Goal: Task Accomplishment & Management: Use online tool/utility

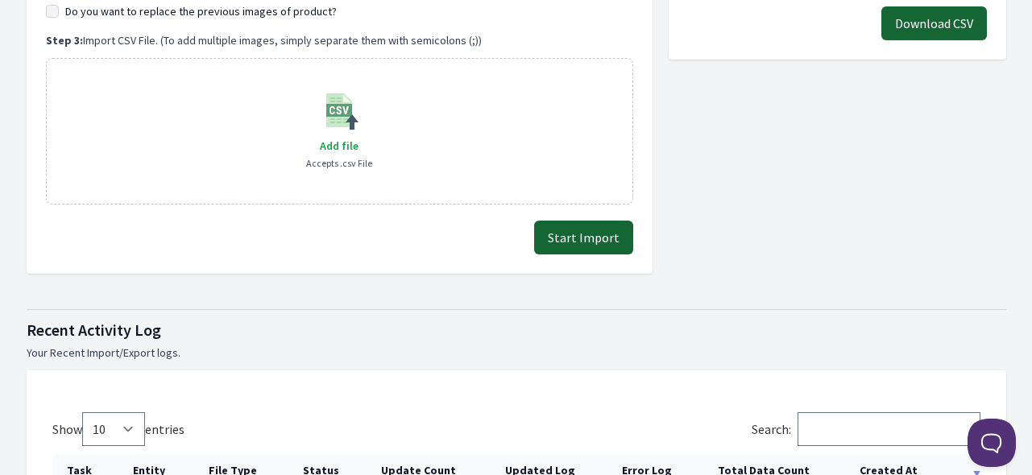
scroll to position [322, 0]
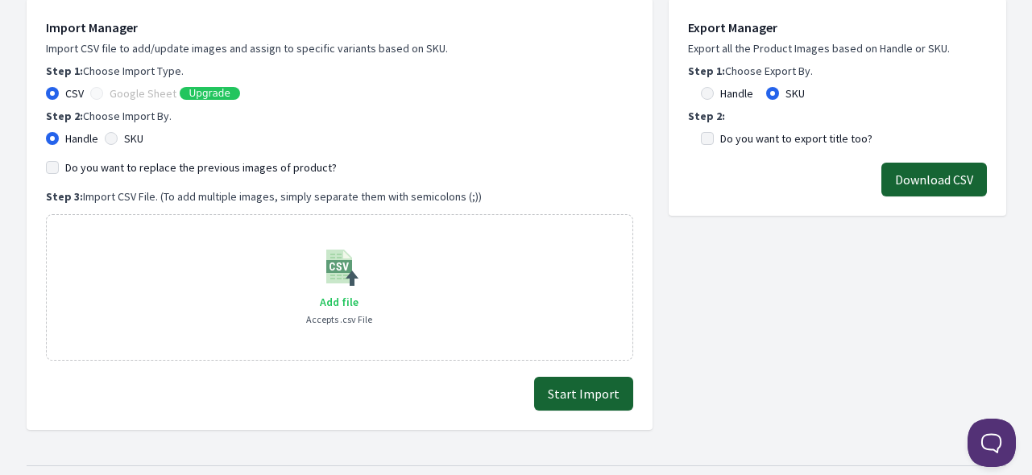
click at [335, 298] on span "Add file" at bounding box center [339, 302] width 39 height 14
click at [358, 292] on input "Add file" at bounding box center [358, 292] width 1 height 1
type input "C:\fakepath\export_product_488.csv"
click at [587, 395] on button "Start Import" at bounding box center [583, 394] width 99 height 34
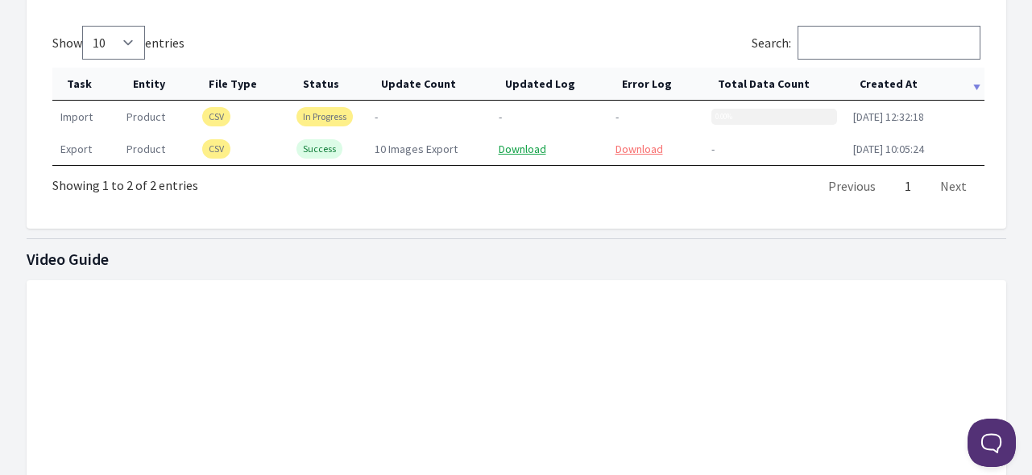
scroll to position [886, 0]
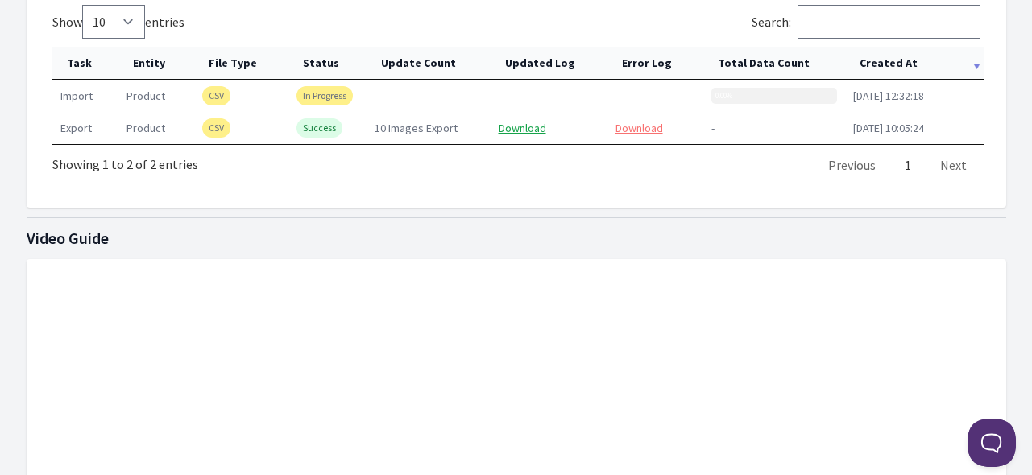
click at [888, 57] on th "Created At" at bounding box center [914, 63] width 139 height 33
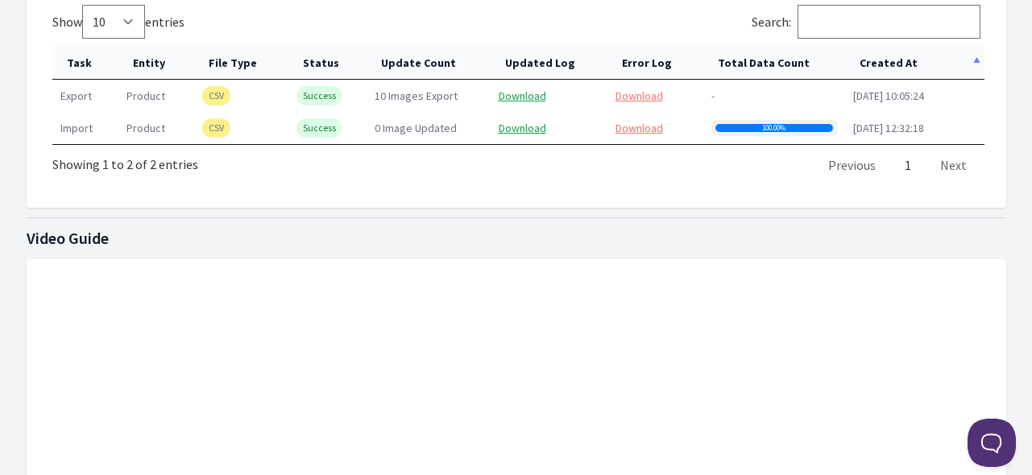
click at [887, 60] on th "Created At" at bounding box center [914, 63] width 139 height 33
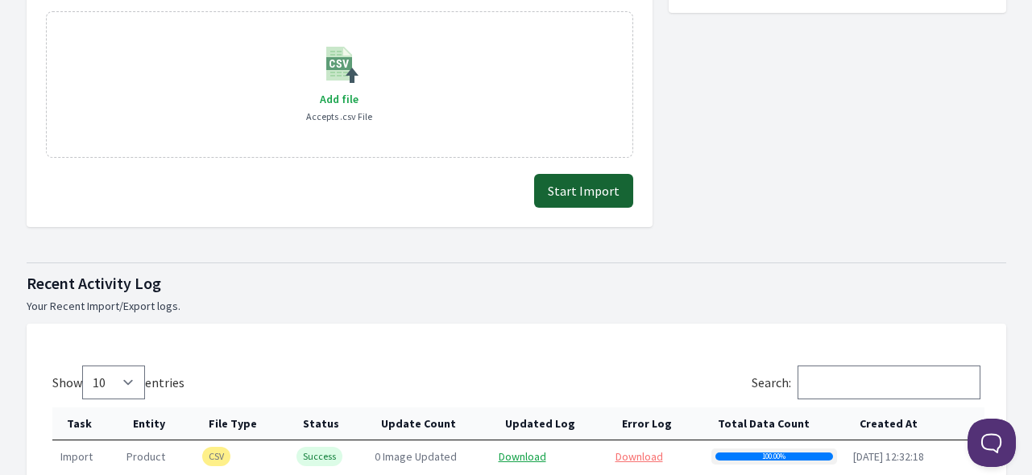
scroll to position [483, 0]
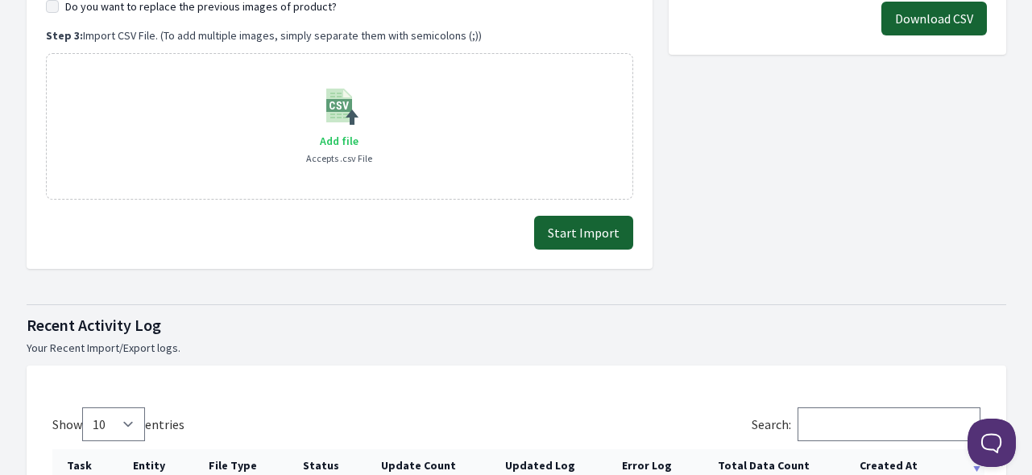
click at [337, 142] on span "Add file" at bounding box center [339, 141] width 39 height 14
click at [358, 131] on input "Add file" at bounding box center [358, 130] width 1 height 1
type input "C:\fakepath\export_product_488.csv"
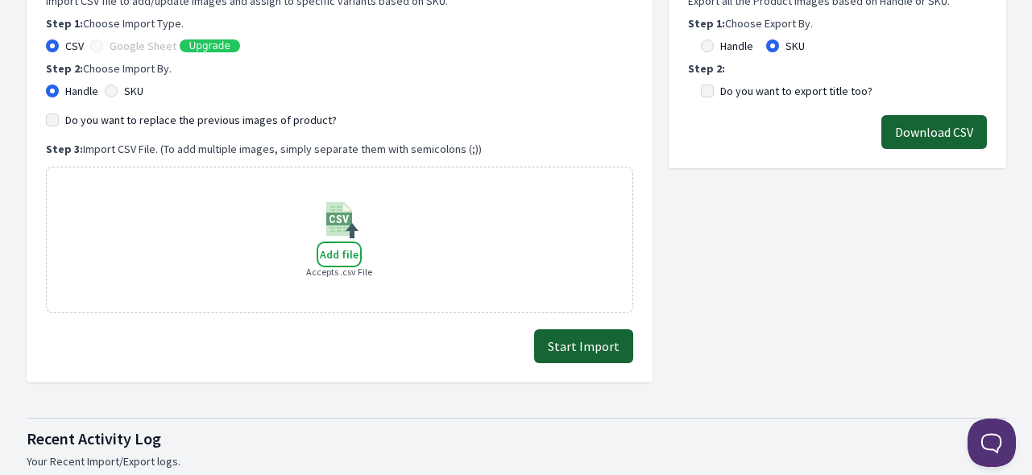
scroll to position [564, 0]
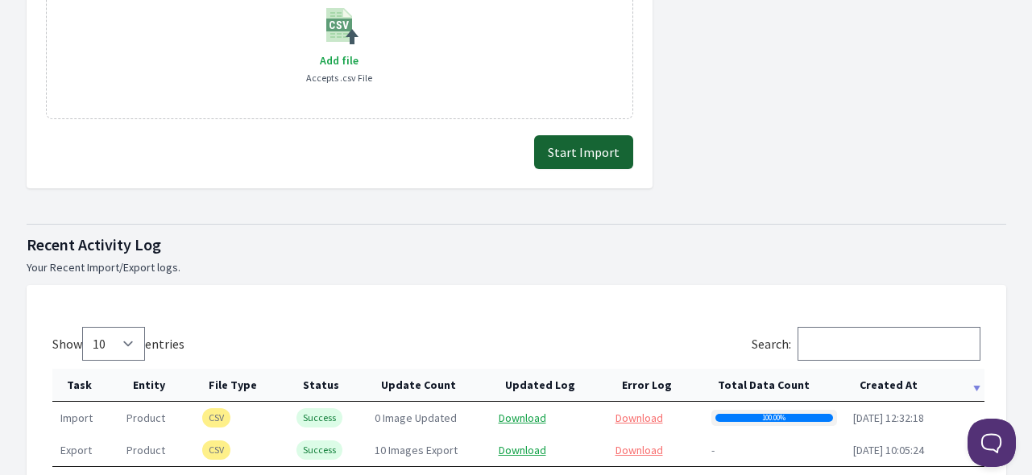
click at [582, 143] on button "Start Import" at bounding box center [583, 152] width 99 height 34
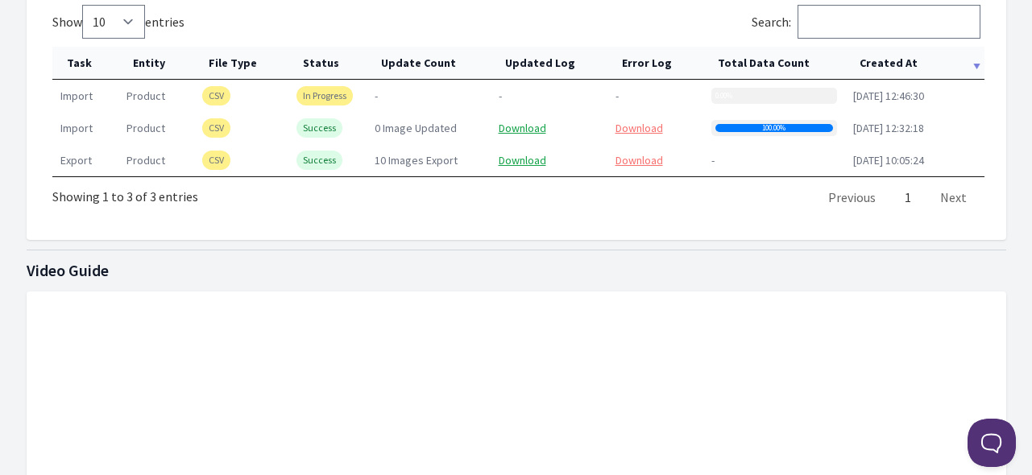
click at [905, 58] on th "Created At" at bounding box center [914, 63] width 139 height 33
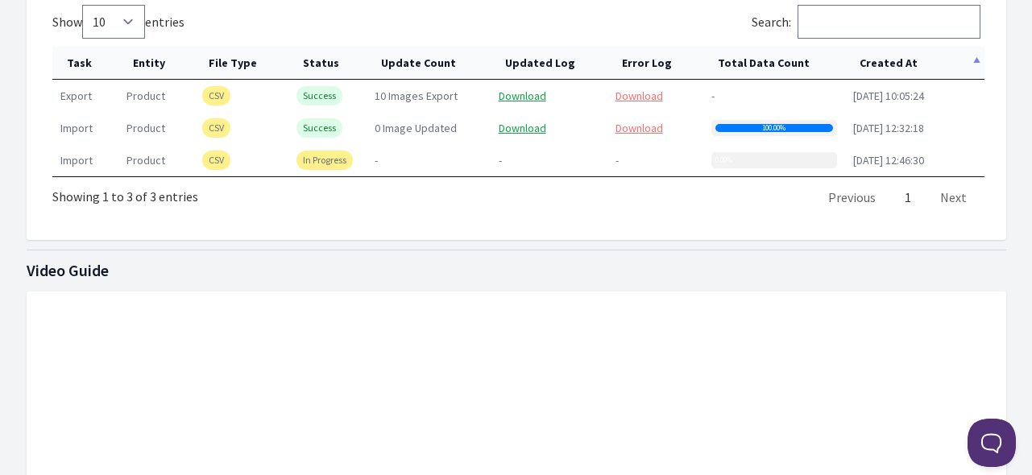
click at [905, 58] on th "Created At" at bounding box center [914, 63] width 139 height 33
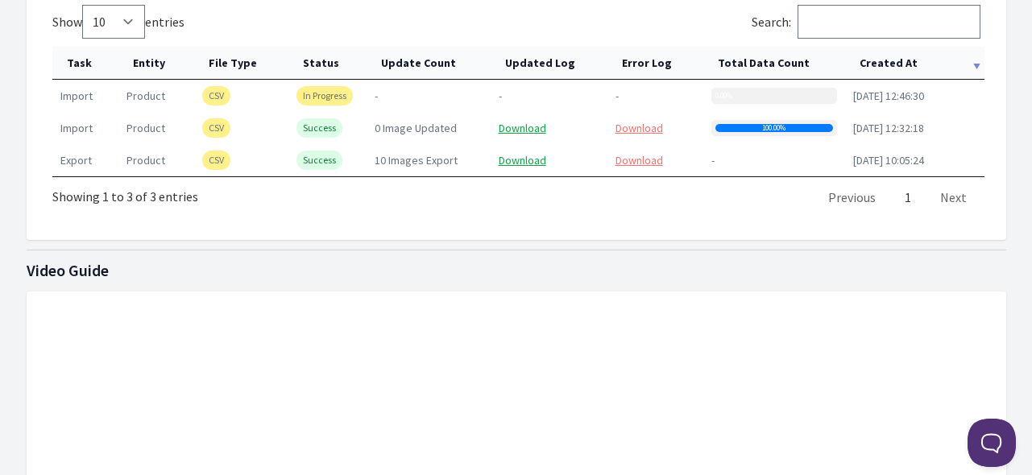
click at [905, 58] on th "Created At" at bounding box center [914, 63] width 139 height 33
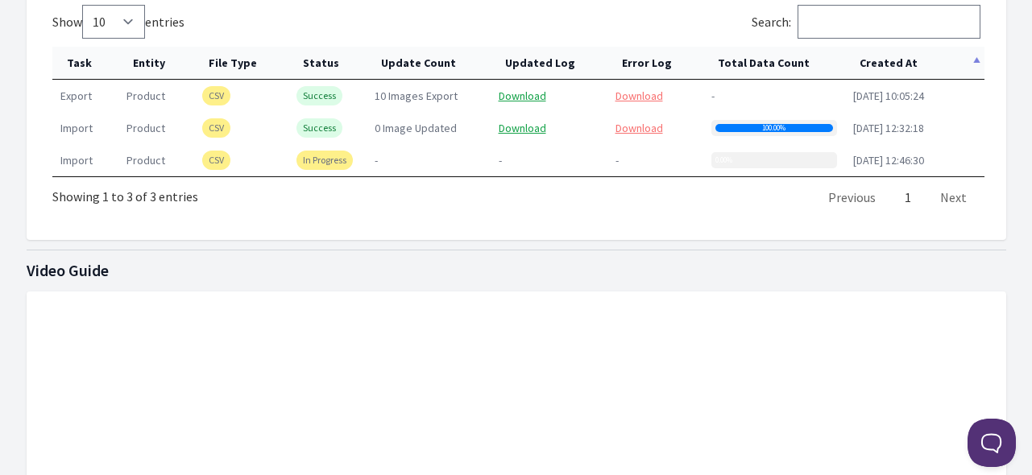
click at [905, 58] on th "Created At" at bounding box center [914, 63] width 139 height 33
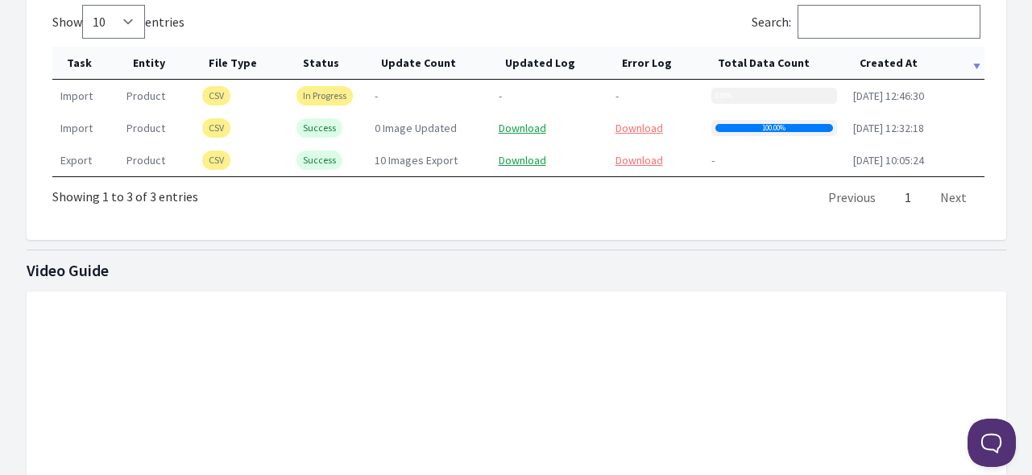
click at [905, 58] on th "Created At" at bounding box center [914, 63] width 139 height 33
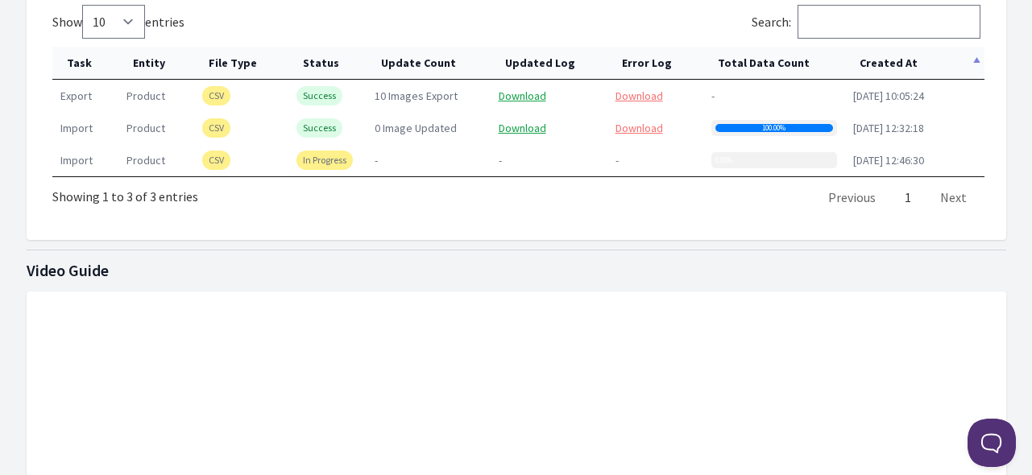
click at [905, 57] on th "Created At" at bounding box center [914, 63] width 139 height 33
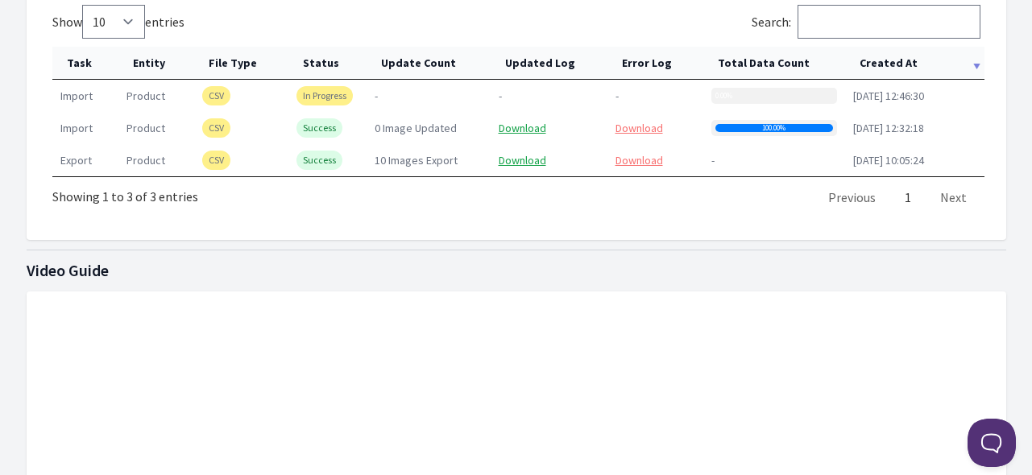
click at [905, 57] on th "Created At" at bounding box center [914, 63] width 139 height 33
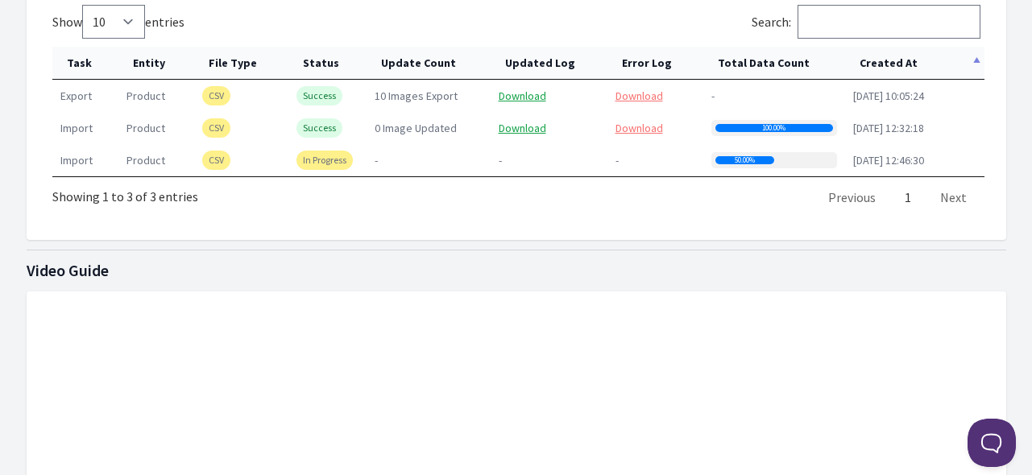
click at [905, 57] on th "Created At" at bounding box center [914, 63] width 139 height 33
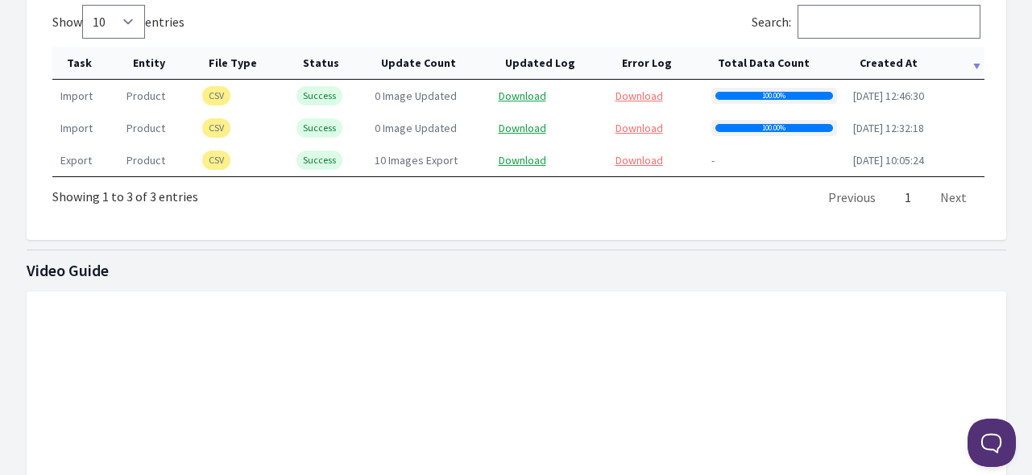
scroll to position [483, 0]
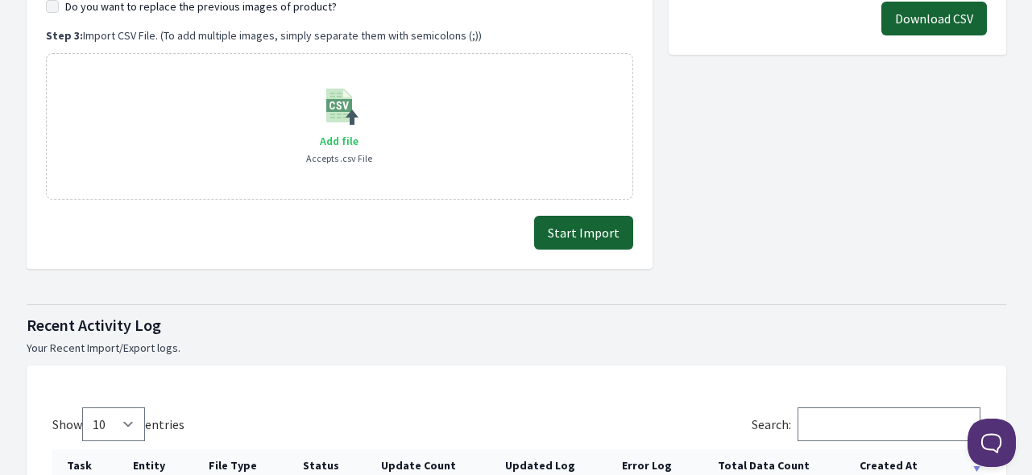
click at [334, 137] on span "Add file" at bounding box center [339, 141] width 39 height 14
click at [358, 131] on input "Add file" at bounding box center [358, 130] width 1 height 1
type input "C:\fakepath\export_product_488.csv"
click at [587, 225] on button "Start Import" at bounding box center [583, 233] width 99 height 34
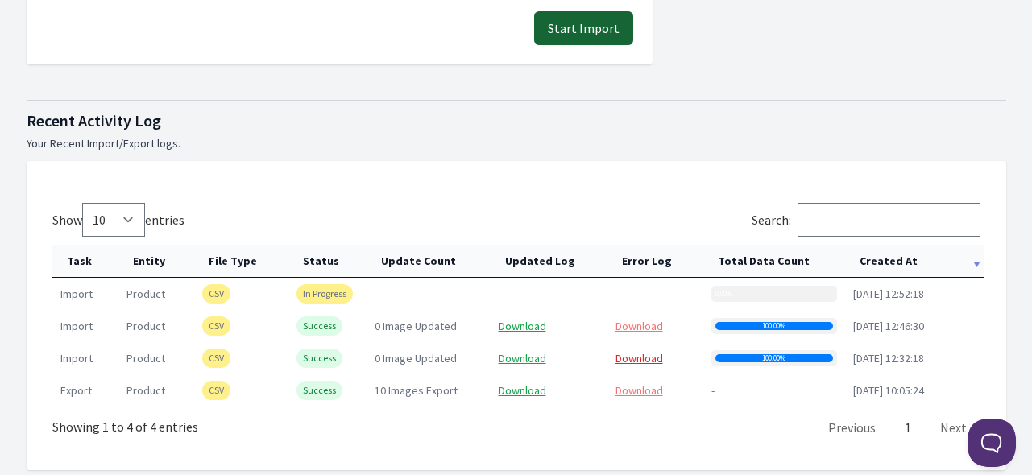
scroll to position [725, 0]
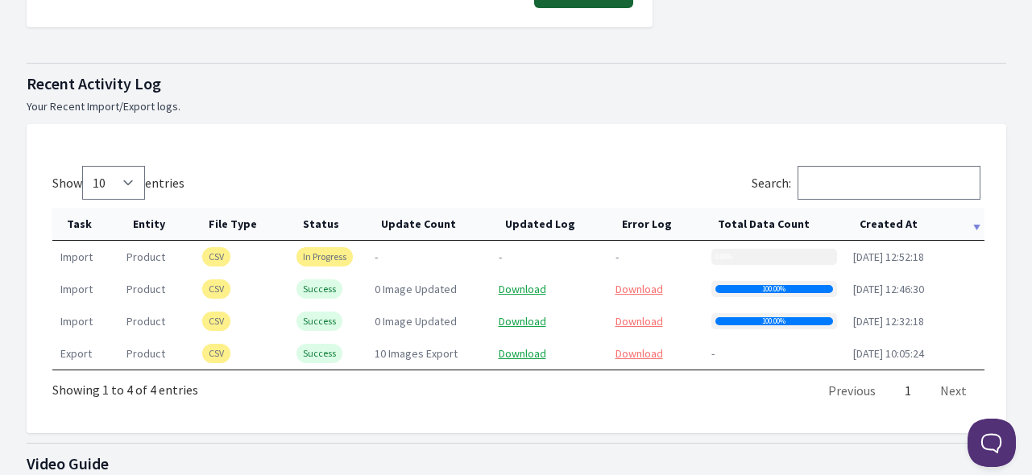
click at [874, 215] on th "Created At" at bounding box center [914, 224] width 139 height 33
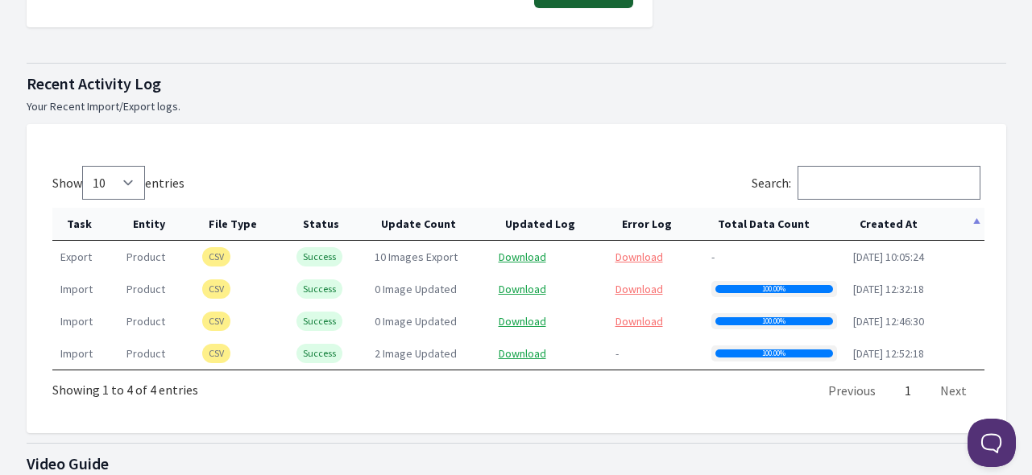
click at [874, 215] on th "Created At" at bounding box center [914, 224] width 139 height 33
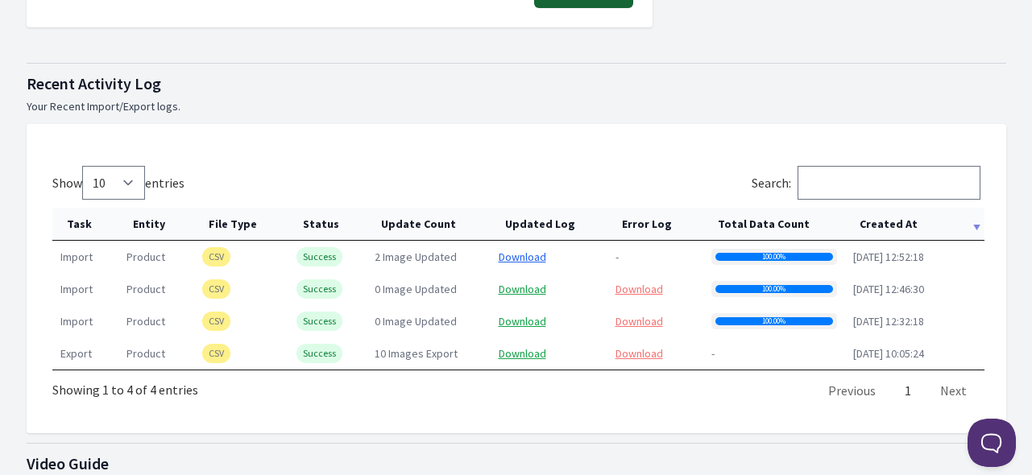
click at [522, 256] on link "Download" at bounding box center [523, 257] width 48 height 14
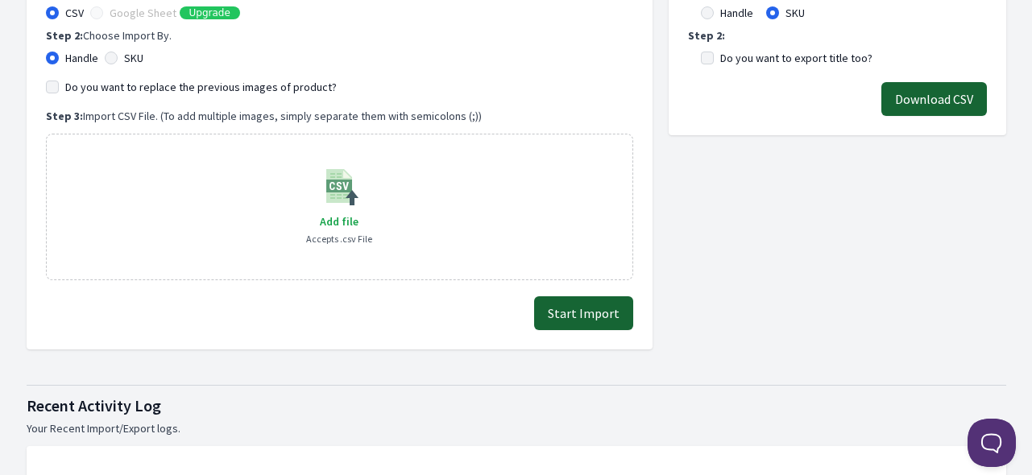
click at [841, 58] on label "Do you want to export title too?" at bounding box center [796, 58] width 152 height 16
click at [714, 58] on input "Do you want to export title too?" at bounding box center [707, 58] width 13 height 13
checkbox input "true"
click at [914, 94] on button "Download CSV" at bounding box center [934, 99] width 106 height 34
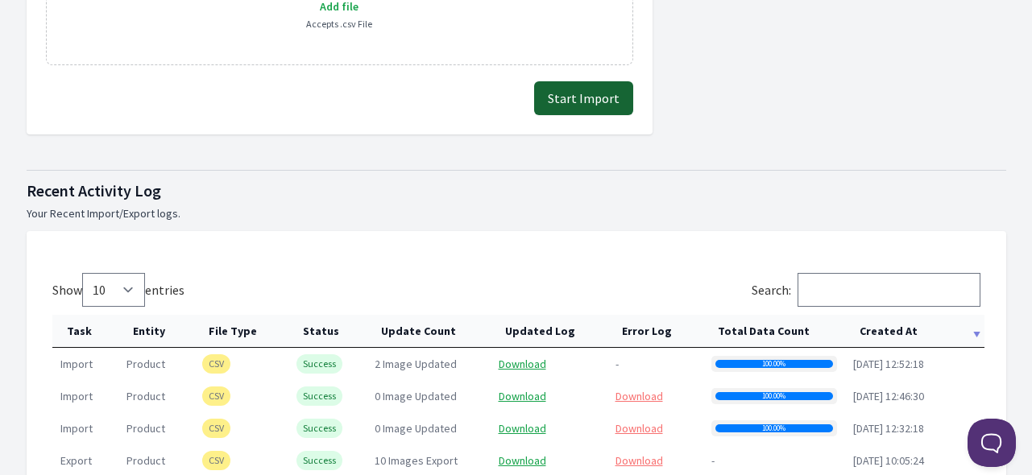
scroll to position [644, 0]
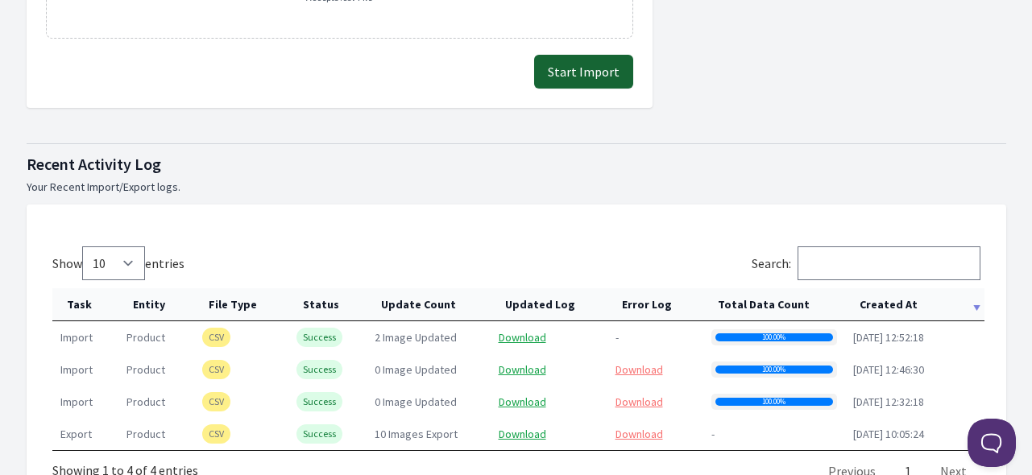
click at [891, 303] on th "Created At" at bounding box center [914, 304] width 139 height 33
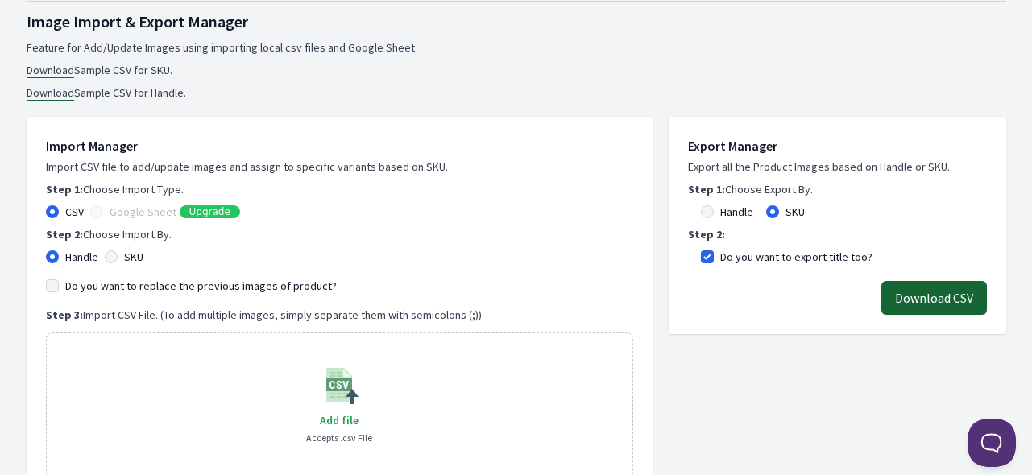
scroll to position [0, 0]
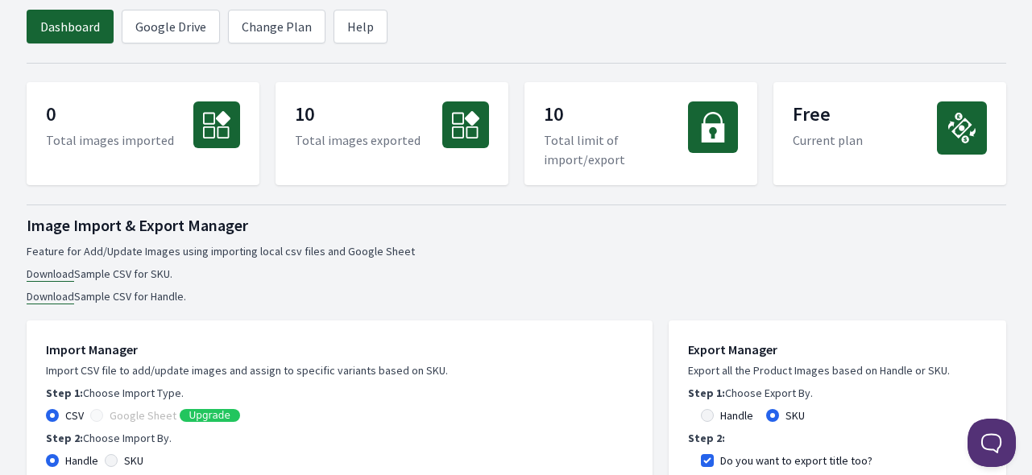
click at [68, 19] on link "Dashboard" at bounding box center [70, 27] width 87 height 34
drag, startPoint x: 287, startPoint y: 139, endPoint x: 422, endPoint y: 143, distance: 135.4
click at [422, 143] on div "10 Total images exported" at bounding box center [391, 133] width 233 height 103
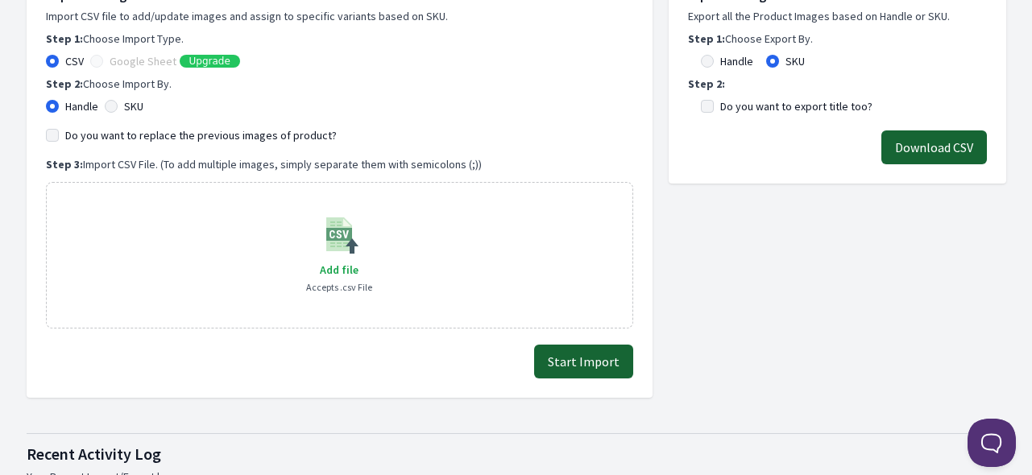
scroll to position [322, 0]
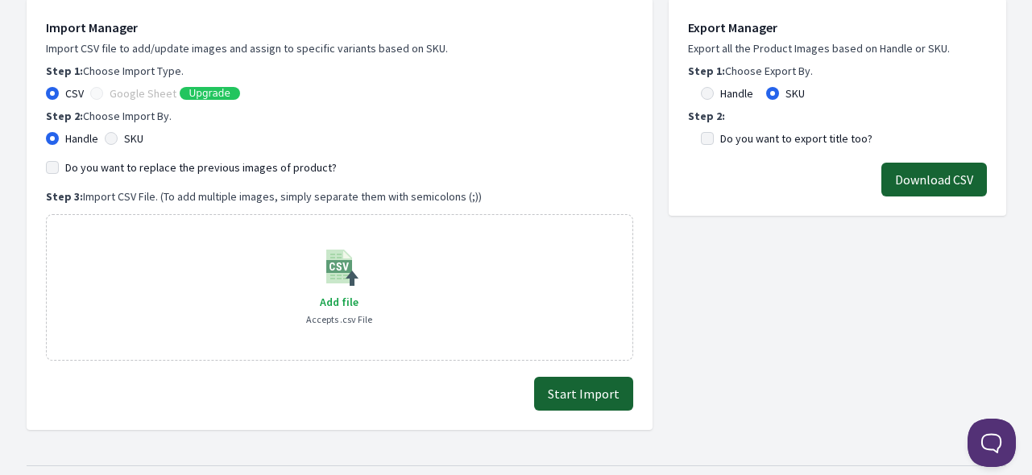
click at [931, 174] on button "Download CSV" at bounding box center [934, 180] width 106 height 34
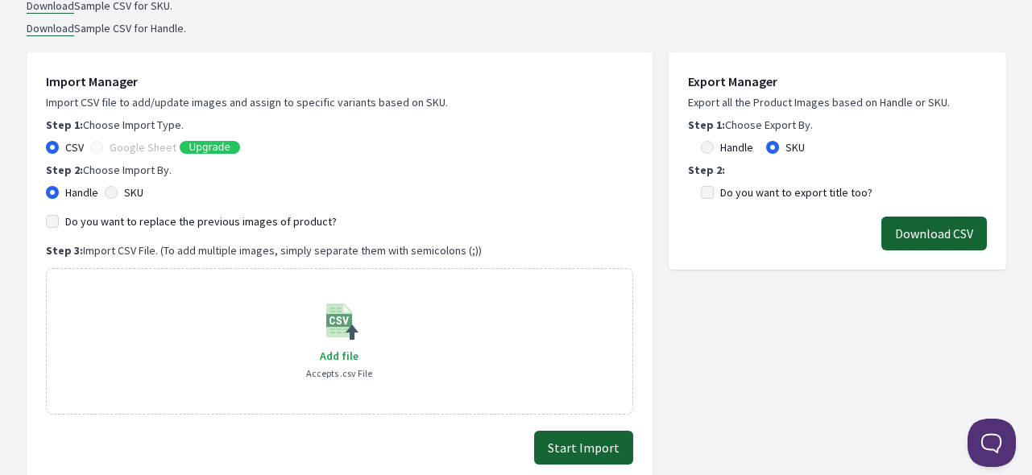
scroll to position [403, 0]
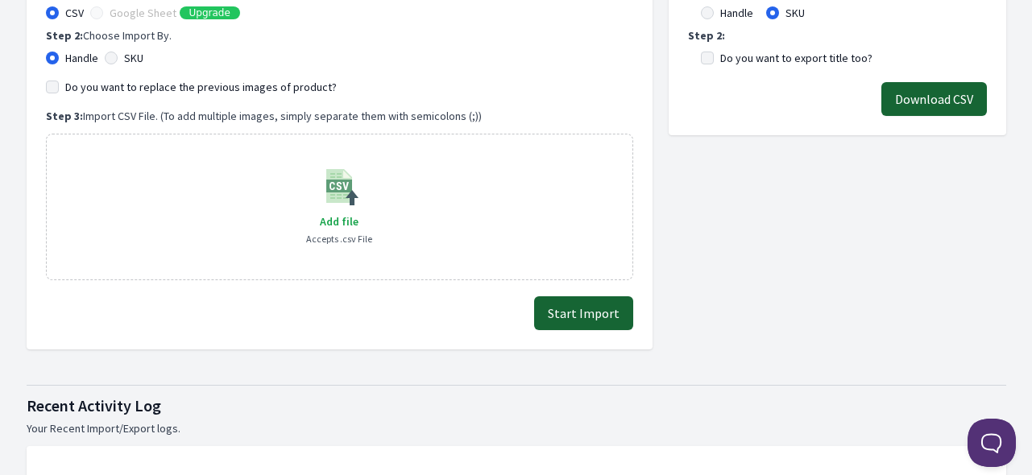
click at [914, 102] on button "Download CSV" at bounding box center [934, 99] width 106 height 34
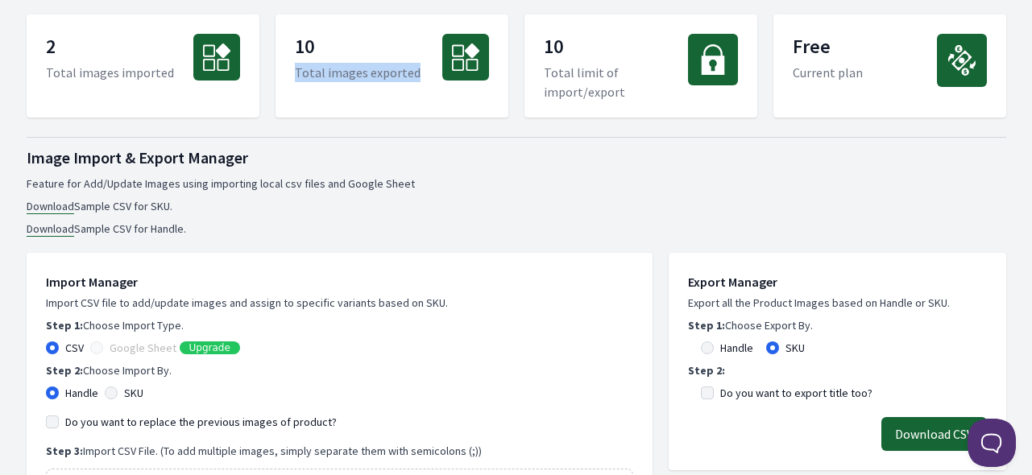
scroll to position [0, 0]
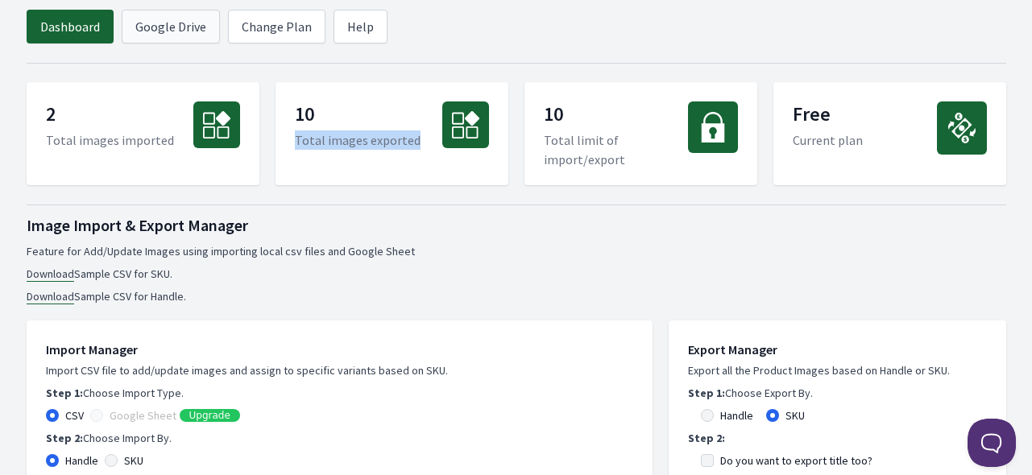
click at [177, 22] on link "Google Drive" at bounding box center [171, 27] width 98 height 34
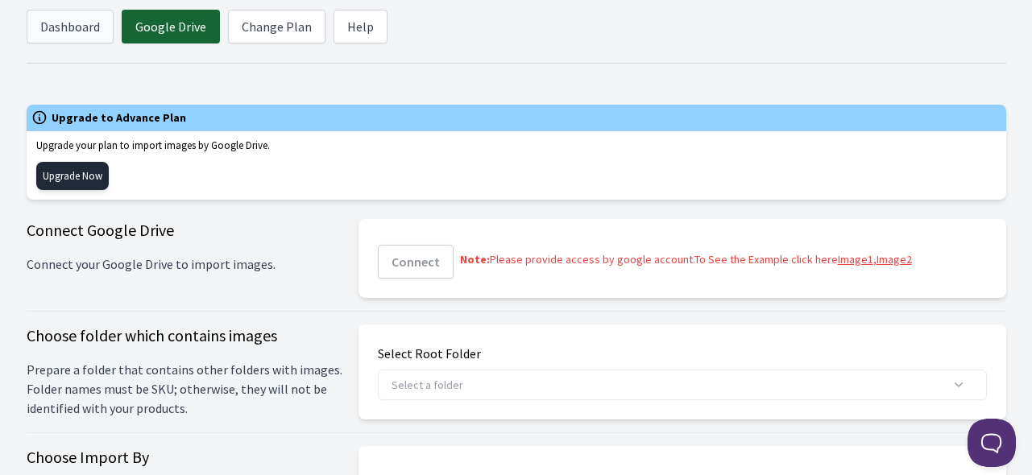
click at [68, 10] on link "Dashboard" at bounding box center [70, 27] width 87 height 34
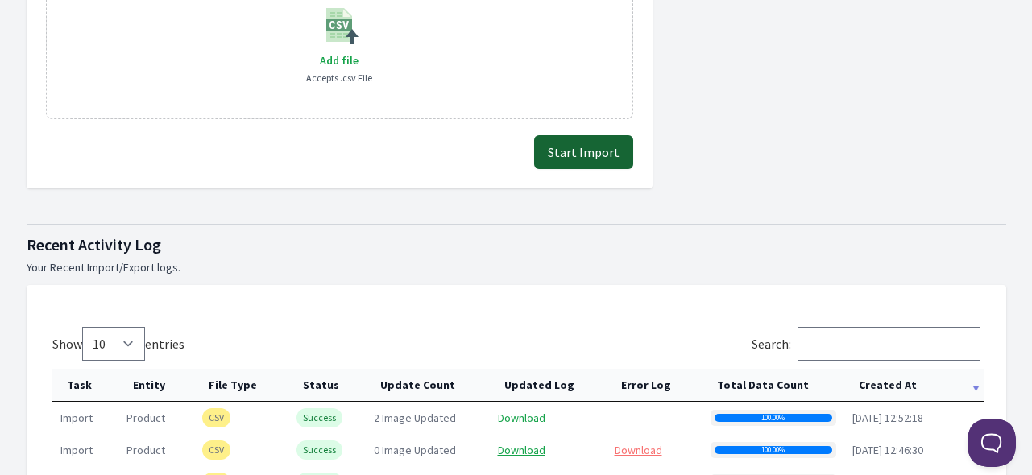
scroll to position [242, 0]
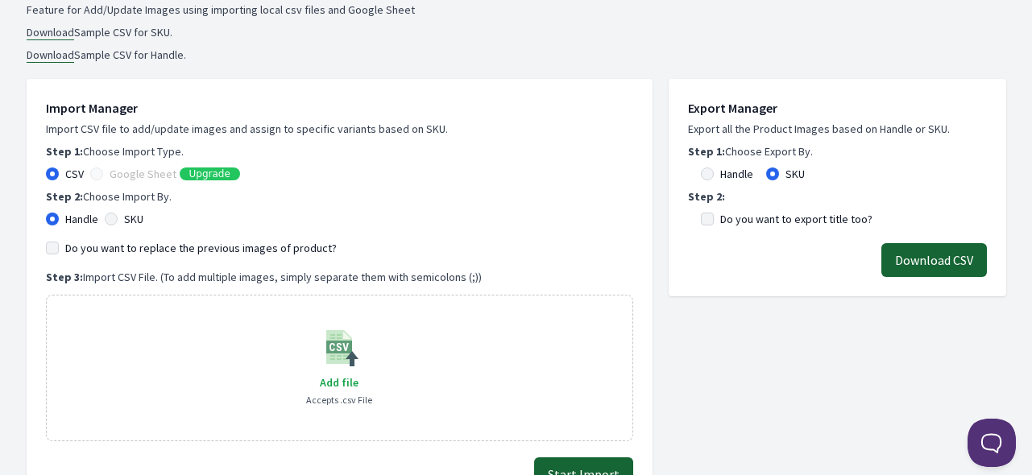
click at [831, 217] on label "Do you want to export title too?" at bounding box center [796, 219] width 152 height 16
click at [714, 217] on input "Do you want to export title too?" at bounding box center [707, 219] width 13 height 13
checkbox input "true"
click at [942, 266] on button "Download CSV" at bounding box center [934, 260] width 106 height 34
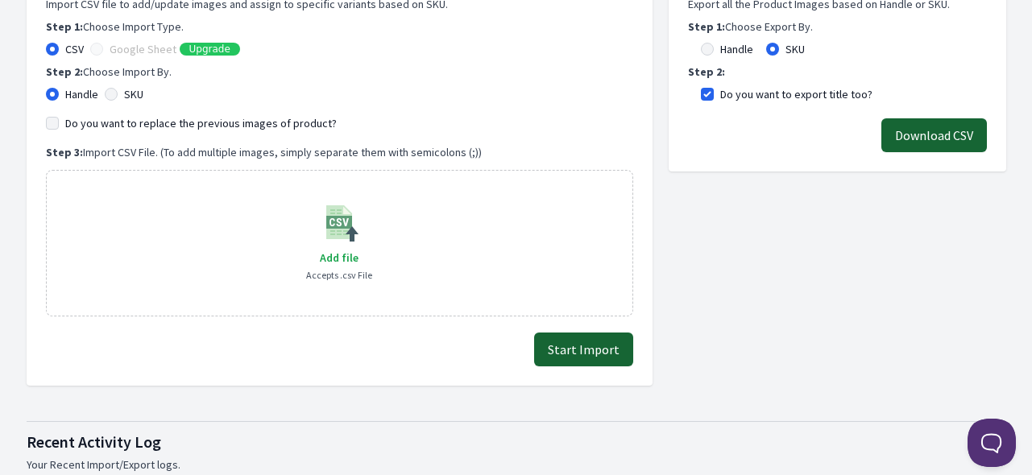
scroll to position [725, 0]
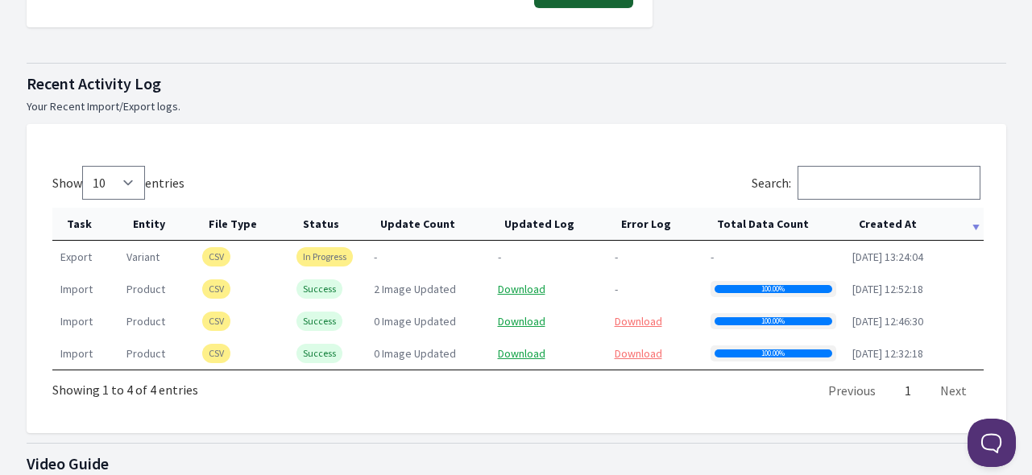
click at [888, 222] on th "Created At" at bounding box center [913, 224] width 139 height 33
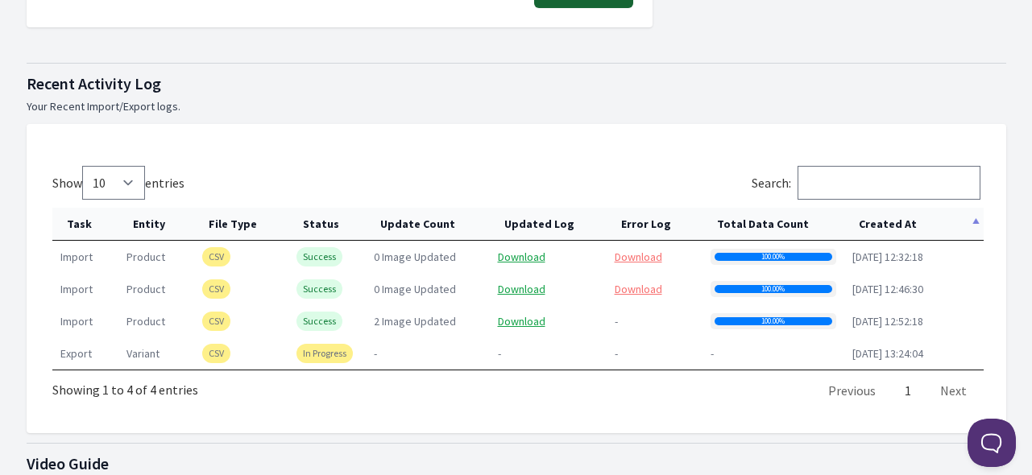
click at [888, 222] on th "Created At" at bounding box center [913, 224] width 139 height 33
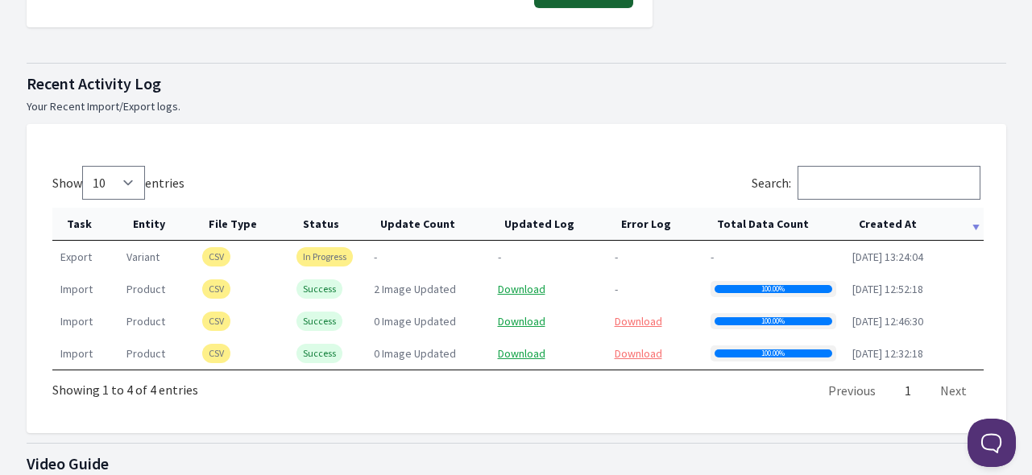
click at [859, 219] on th "Created At" at bounding box center [913, 224] width 139 height 33
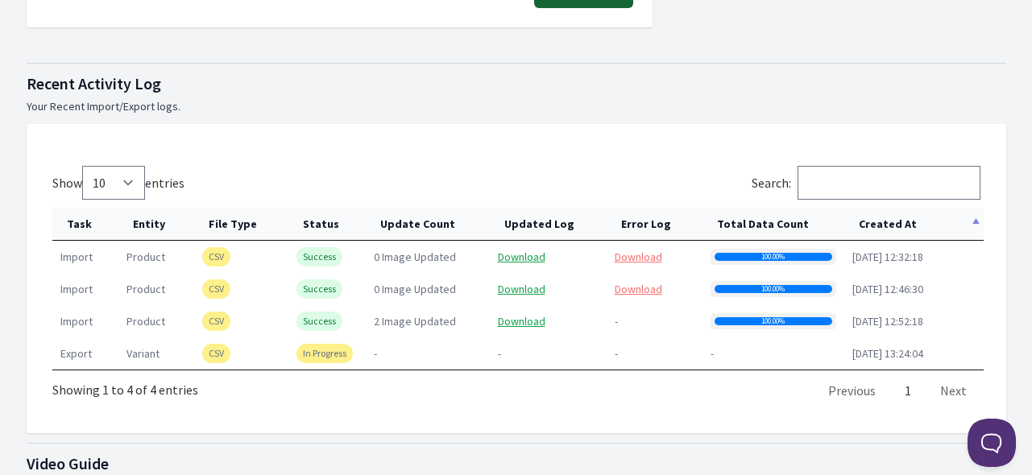
click at [859, 219] on th "Created At" at bounding box center [913, 224] width 139 height 33
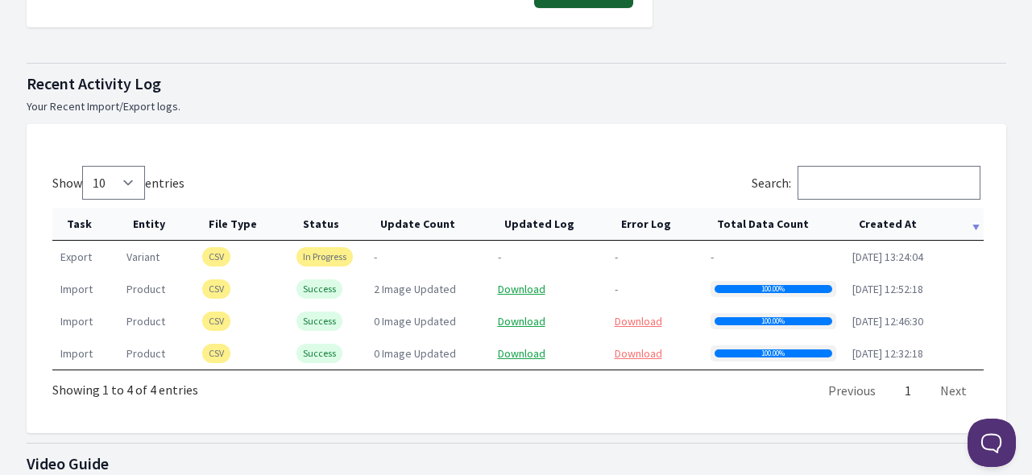
click at [895, 216] on th "Created At" at bounding box center [913, 224] width 139 height 33
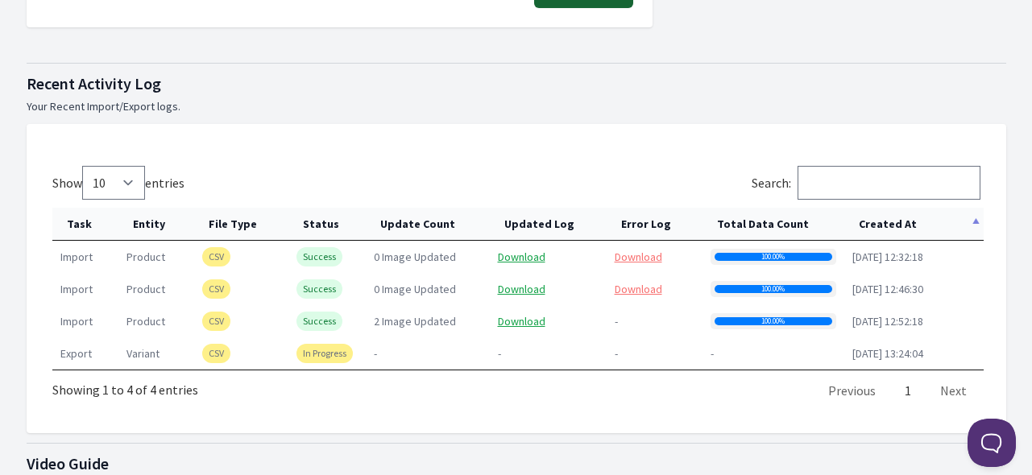
click at [896, 213] on th "Created At" at bounding box center [913, 224] width 139 height 33
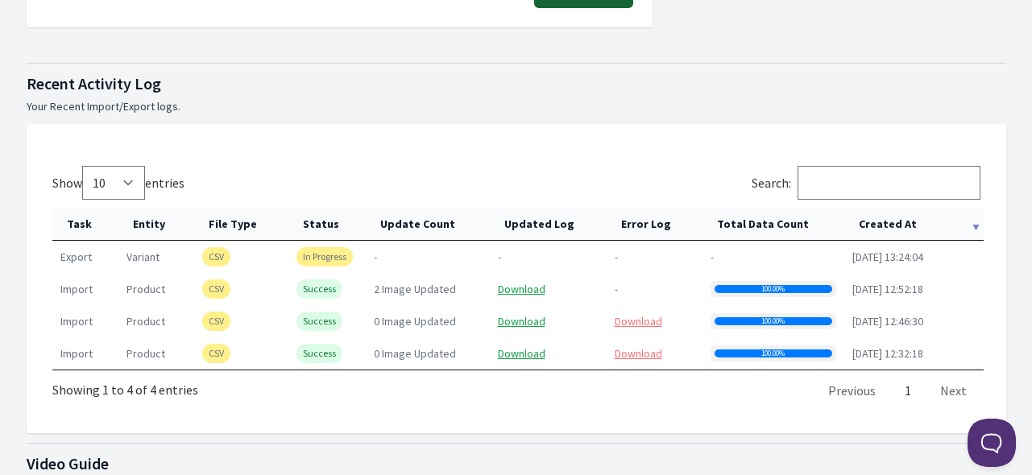
click at [887, 217] on th "Created At" at bounding box center [913, 224] width 139 height 33
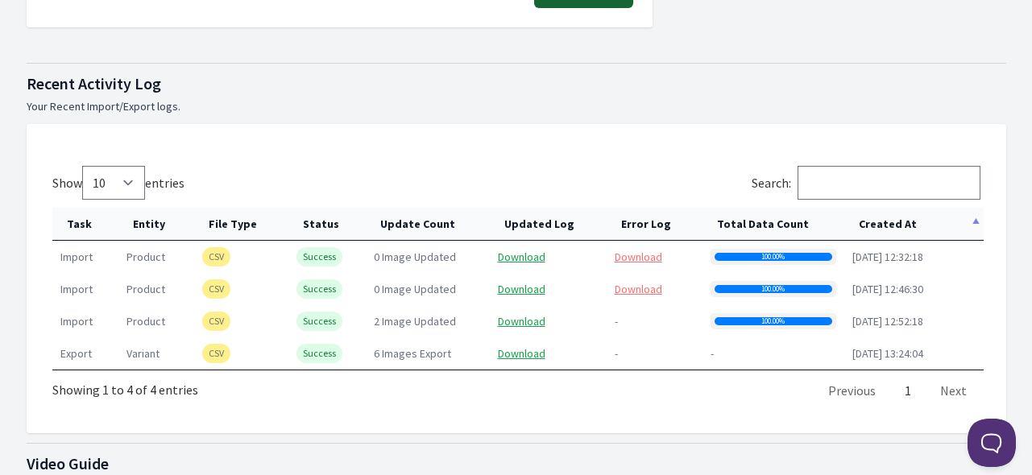
click at [887, 217] on th "Created At" at bounding box center [913, 224] width 139 height 33
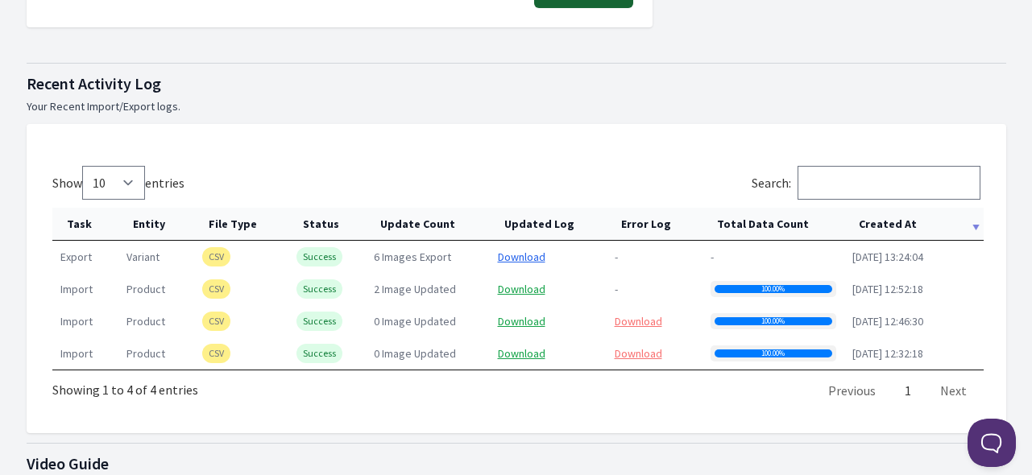
click at [525, 252] on link "Download" at bounding box center [522, 257] width 48 height 14
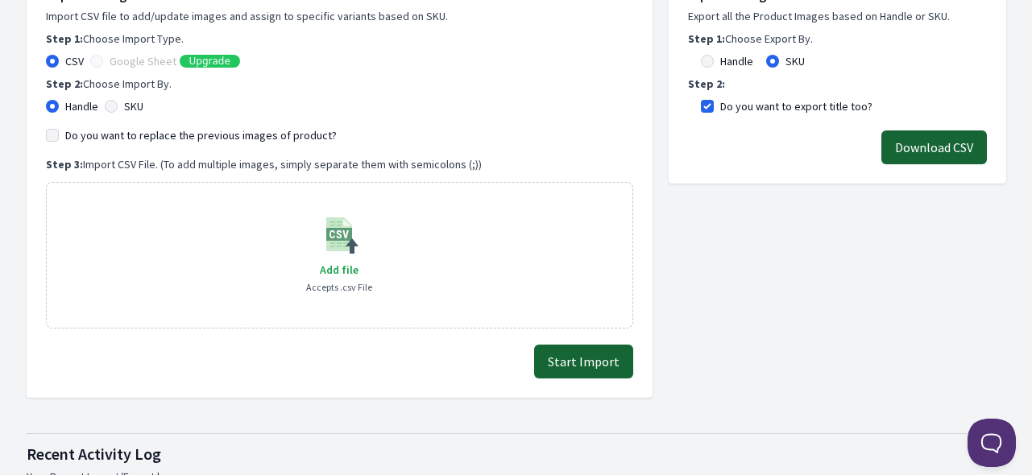
scroll to position [242, 0]
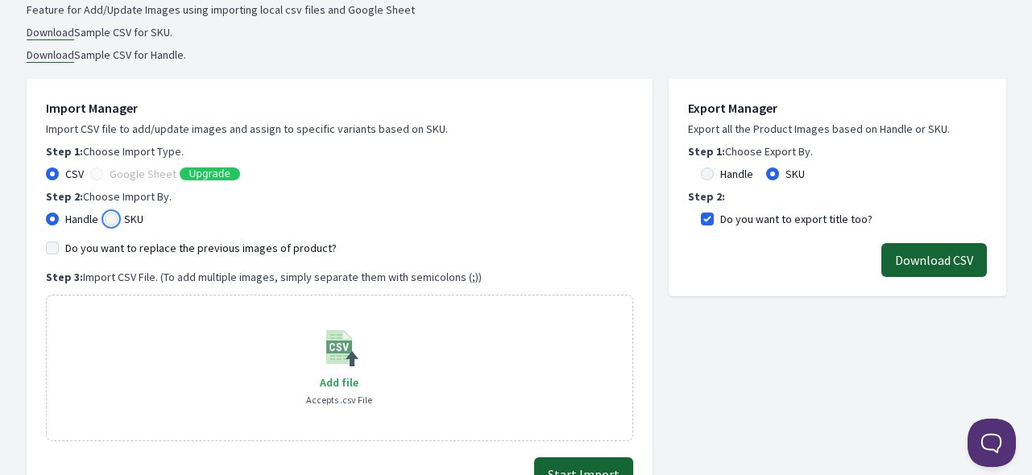
click at [113, 213] on input "SKU" at bounding box center [111, 219] width 13 height 13
radio input "true"
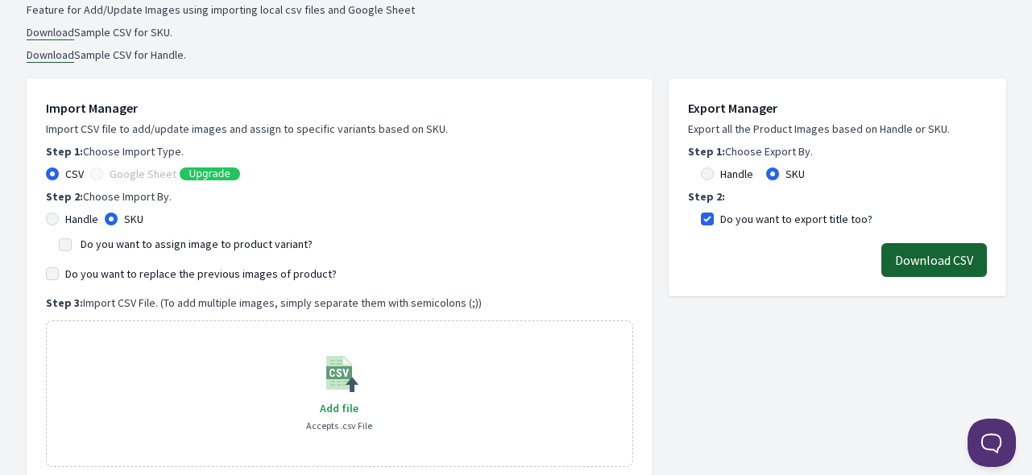
click at [120, 242] on label "Do you want to assign image to product variant?" at bounding box center [197, 244] width 232 height 14
click at [72, 242] on input "Do you want to assign image to product variant?" at bounding box center [65, 244] width 13 height 13
checkbox input "true"
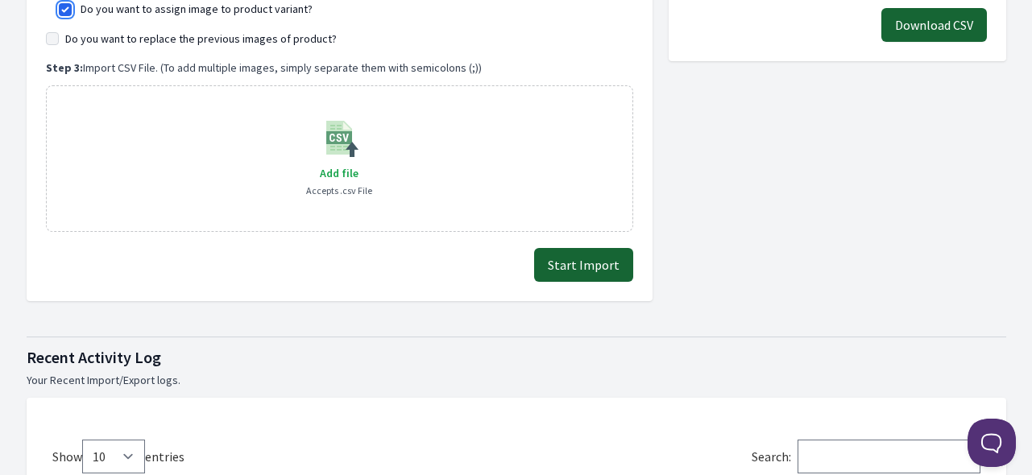
scroll to position [483, 0]
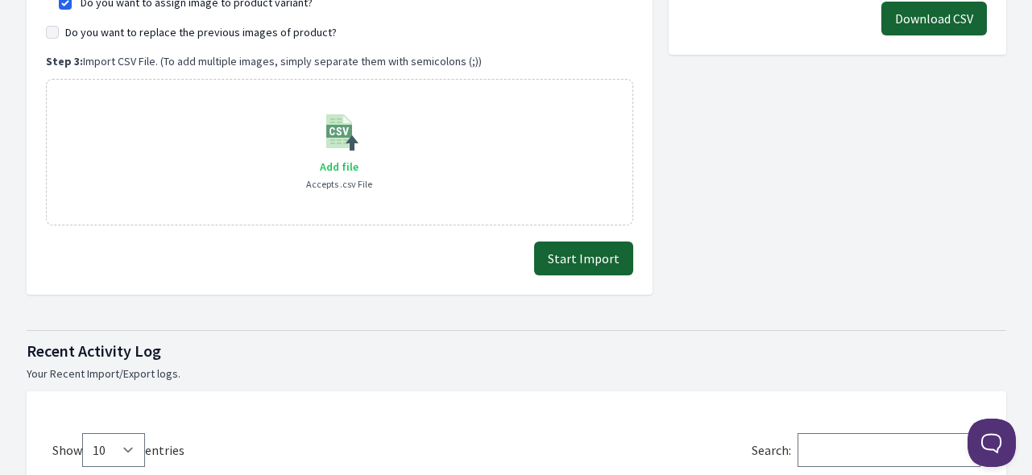
click at [337, 159] on span "Add file" at bounding box center [339, 166] width 39 height 14
click at [358, 157] on input "Add file" at bounding box center [358, 156] width 1 height 1
type input "C:\fakepath\export_variant_929.csv"
click at [602, 256] on button "Start Import" at bounding box center [583, 259] width 99 height 34
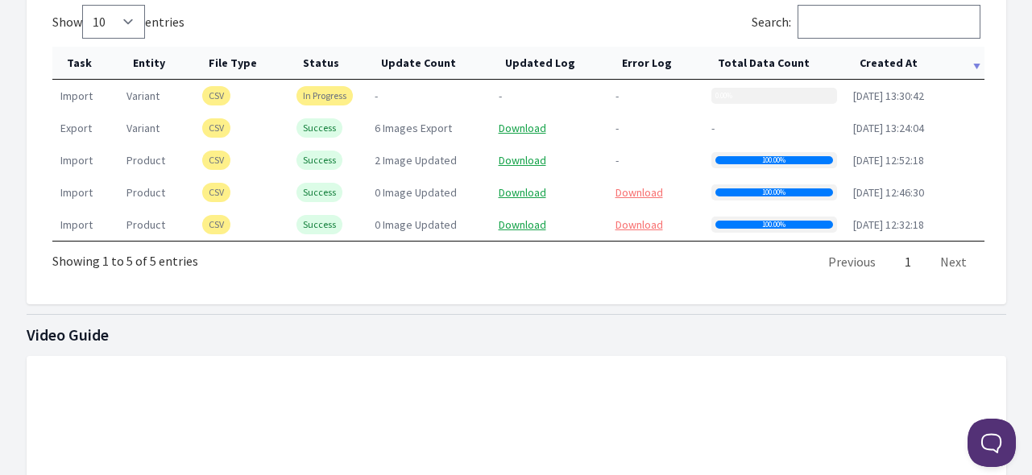
click at [892, 57] on th "Created At" at bounding box center [914, 63] width 139 height 33
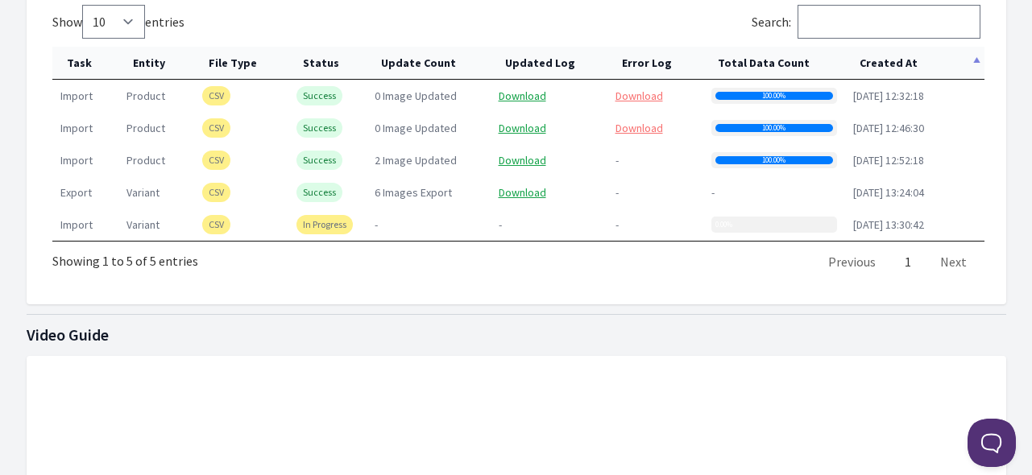
click at [893, 64] on th "Created At" at bounding box center [914, 63] width 139 height 33
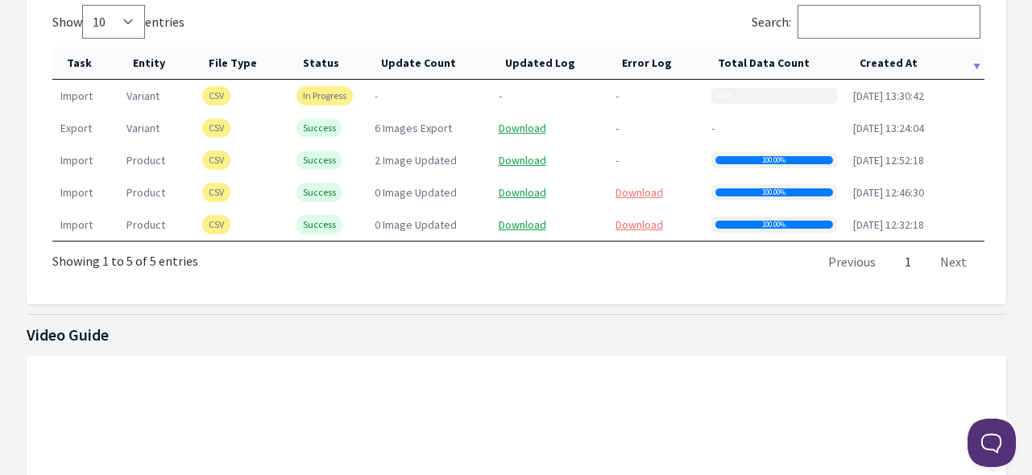
click at [883, 60] on th "Created At" at bounding box center [914, 63] width 139 height 33
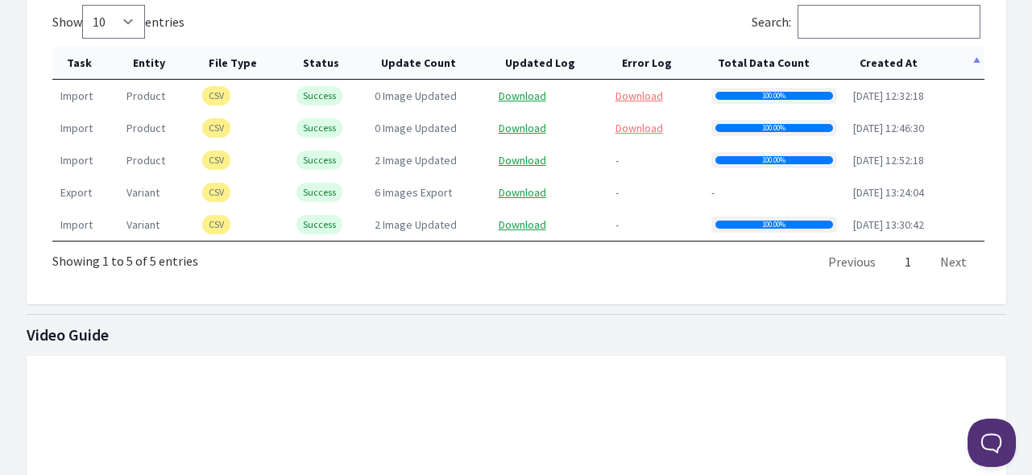
click at [883, 60] on th "Created At" at bounding box center [914, 63] width 139 height 33
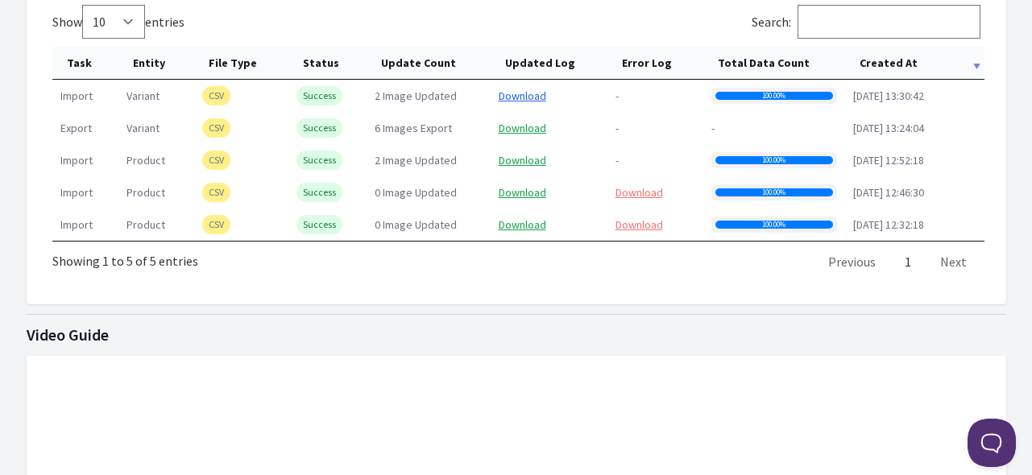
click at [520, 90] on link "Download" at bounding box center [523, 96] width 48 height 14
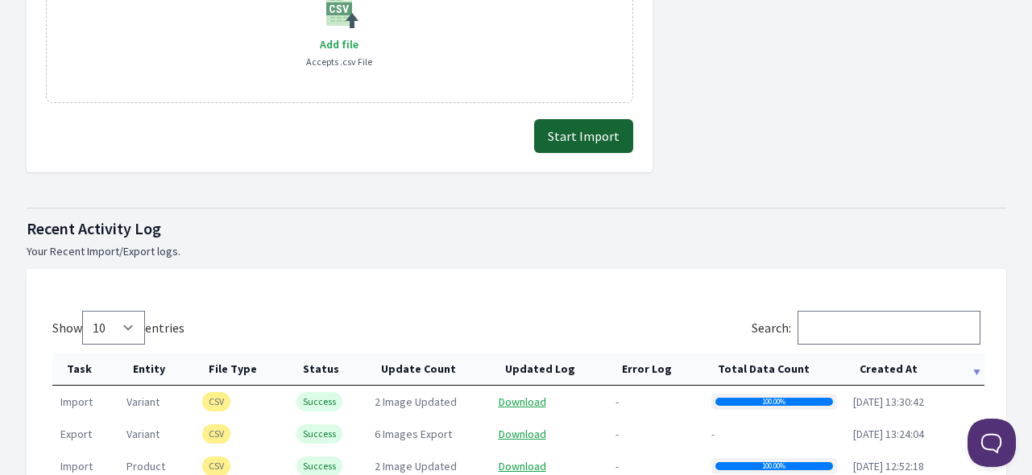
scroll to position [483, 0]
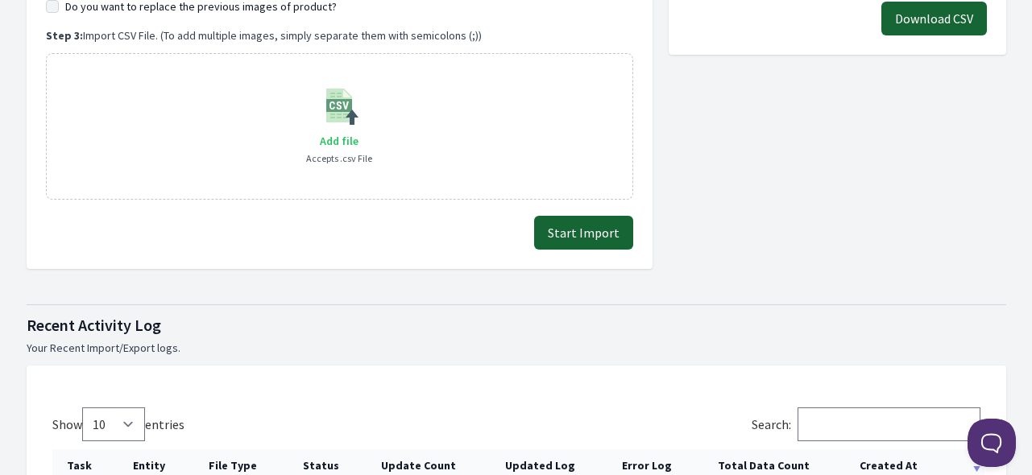
click at [342, 141] on span "Add file" at bounding box center [339, 141] width 39 height 14
click at [358, 131] on input "Add file" at bounding box center [358, 130] width 1 height 1
type input "C:\fakepath\export_variant_929.csv"
click at [569, 233] on button "Start Import" at bounding box center [583, 233] width 99 height 34
click at [351, 141] on span "Add file" at bounding box center [339, 141] width 39 height 14
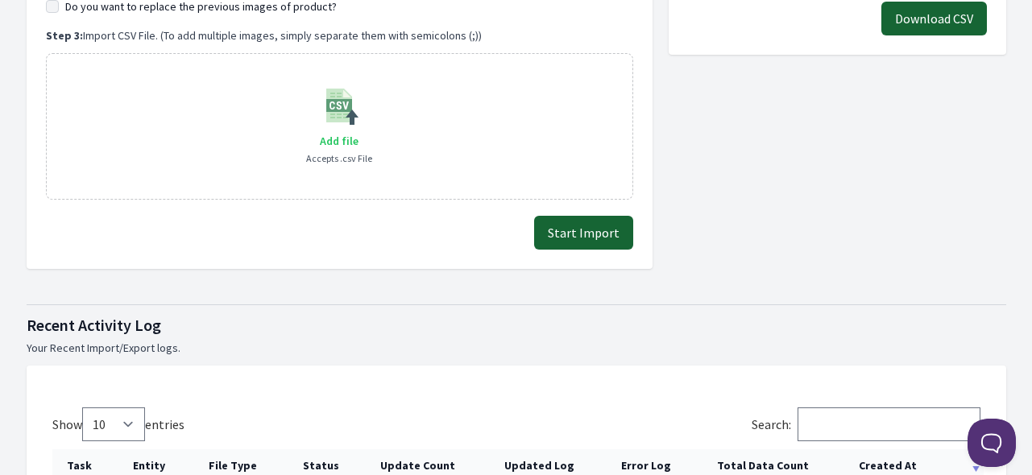
click at [358, 131] on input "Add file" at bounding box center [358, 130] width 1 height 1
type input "C:\fakepath\export_variant_929.csv"
click at [581, 244] on button "Start Import" at bounding box center [583, 233] width 99 height 34
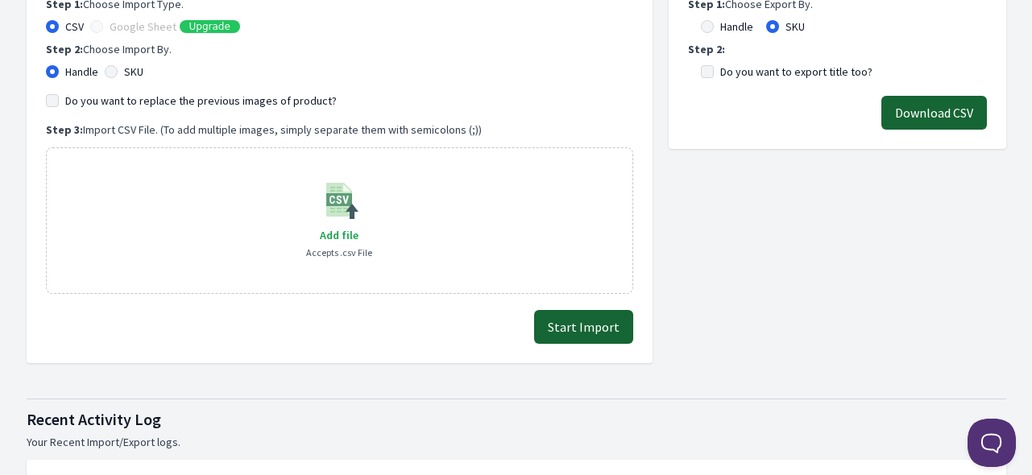
scroll to position [403, 0]
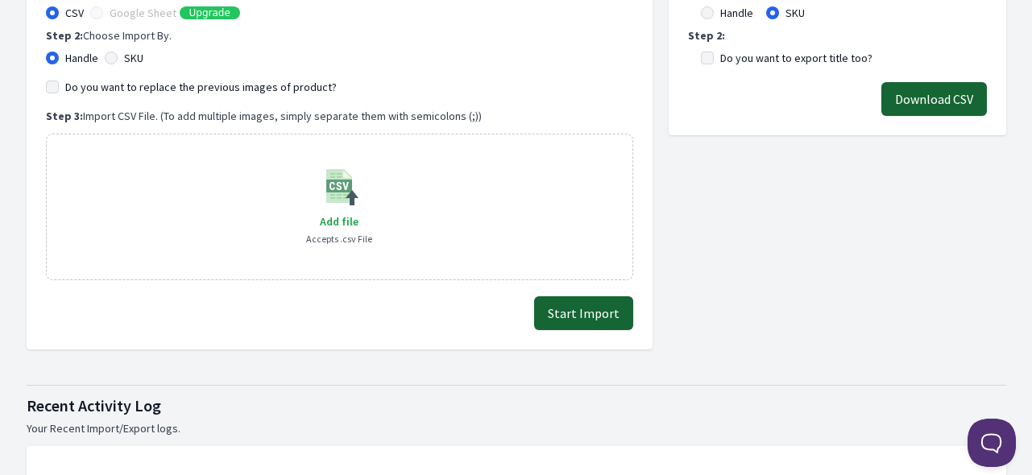
click at [121, 55] on div "SKU" at bounding box center [124, 58] width 39 height 16
click at [110, 56] on input "SKU" at bounding box center [111, 58] width 13 height 13
radio input "true"
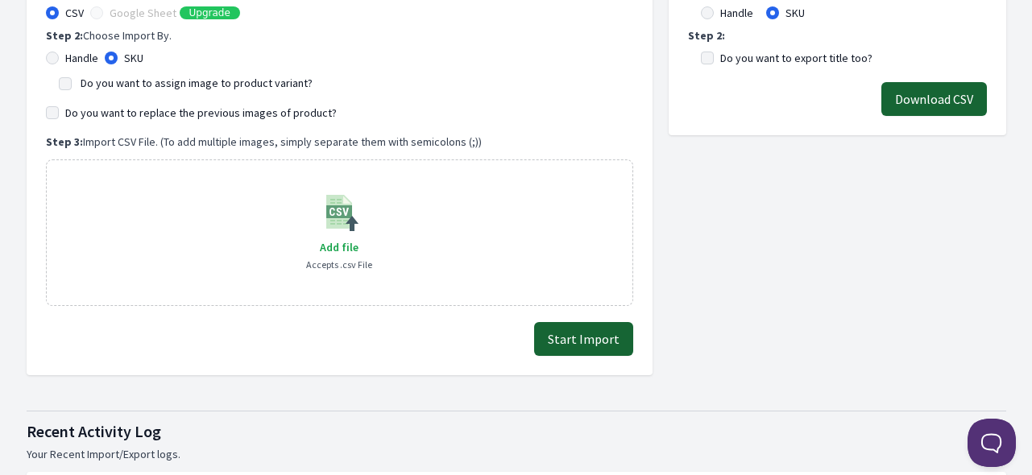
click at [119, 83] on label "Do you want to assign image to product variant?" at bounding box center [197, 83] width 232 height 14
click at [72, 83] on input "Do you want to assign image to product variant?" at bounding box center [65, 83] width 13 height 13
checkbox input "true"
click at [345, 244] on span "Add file" at bounding box center [339, 247] width 39 height 14
click at [358, 238] on input "Add file" at bounding box center [358, 237] width 1 height 1
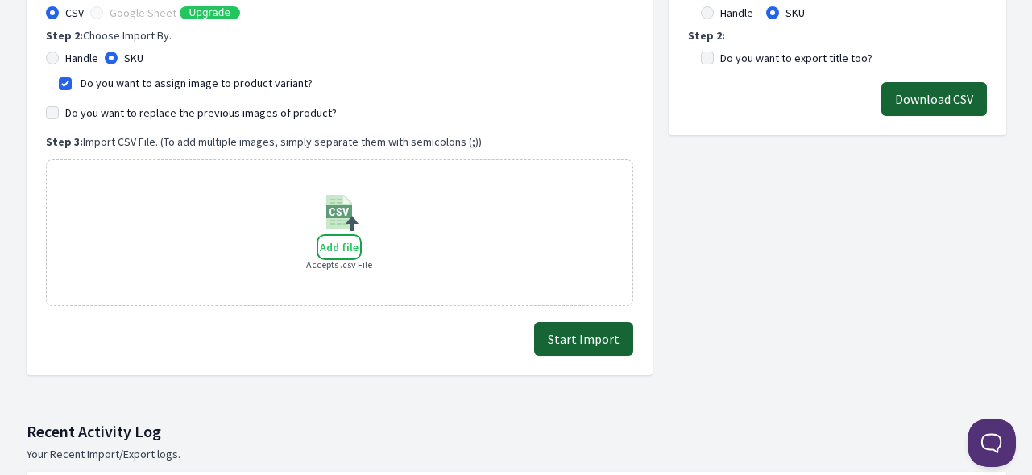
type input "C:\fakepath\export_variant_929.csv"
click at [580, 338] on button "Start Import" at bounding box center [583, 339] width 99 height 34
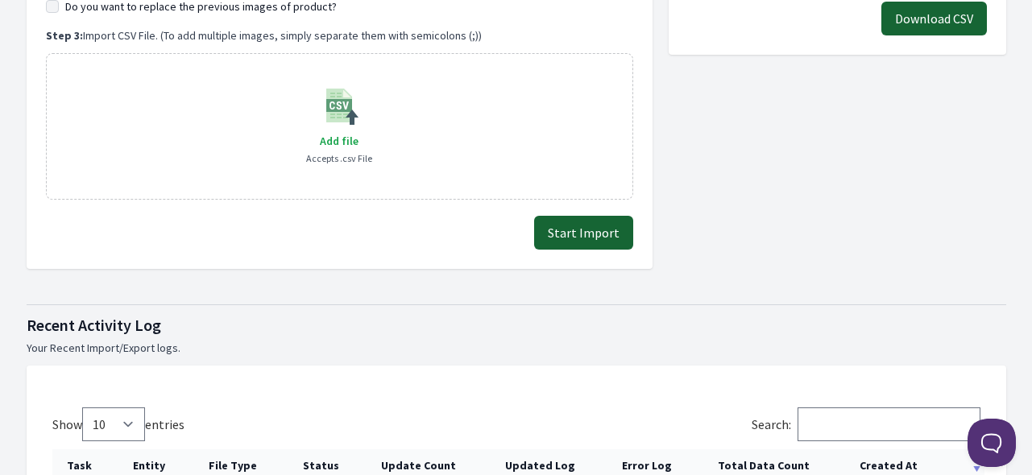
scroll to position [322, 0]
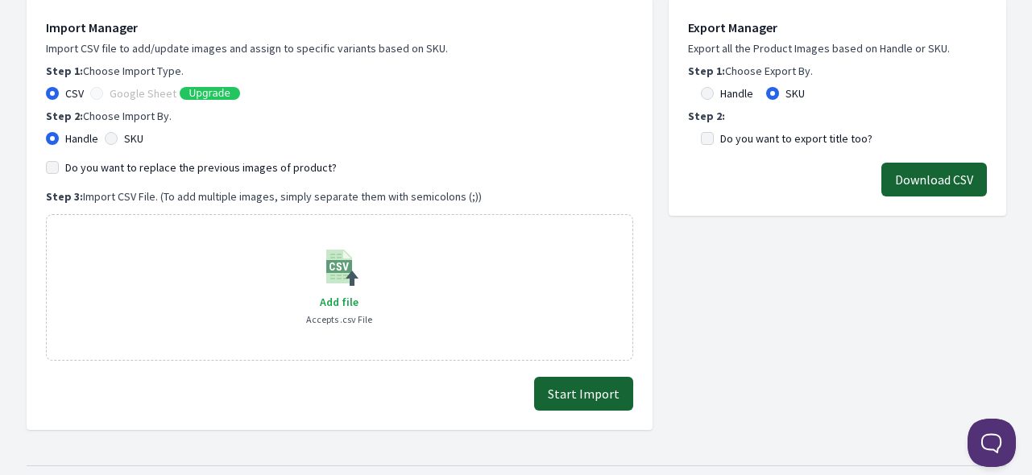
click at [129, 134] on label "SKU" at bounding box center [133, 138] width 19 height 16
click at [118, 134] on input "SKU" at bounding box center [111, 138] width 13 height 13
radio input "true"
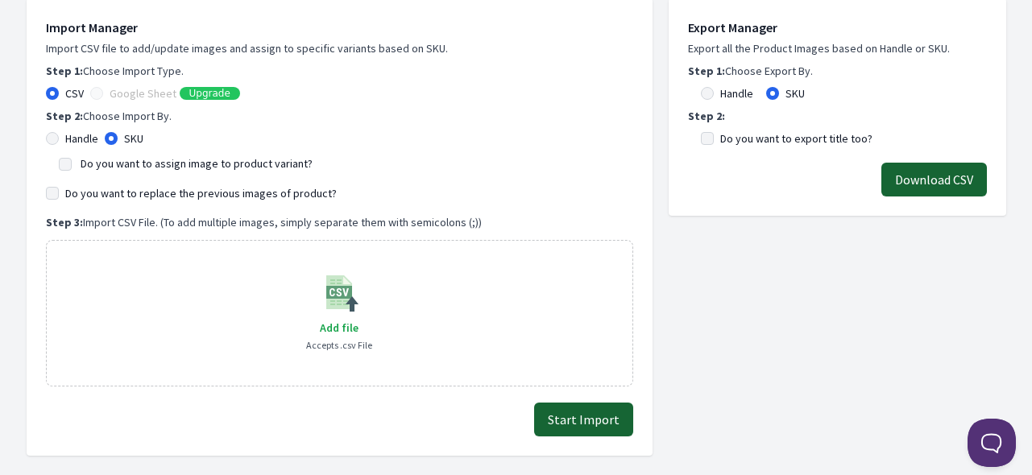
click at [138, 164] on label "Do you want to assign image to product variant?" at bounding box center [197, 163] width 232 height 14
click at [72, 164] on input "Do you want to assign image to product variant?" at bounding box center [65, 164] width 13 height 13
checkbox input "true"
click at [335, 329] on span "Add file" at bounding box center [339, 328] width 39 height 14
click at [358, 318] on input "Add file" at bounding box center [358, 317] width 1 height 1
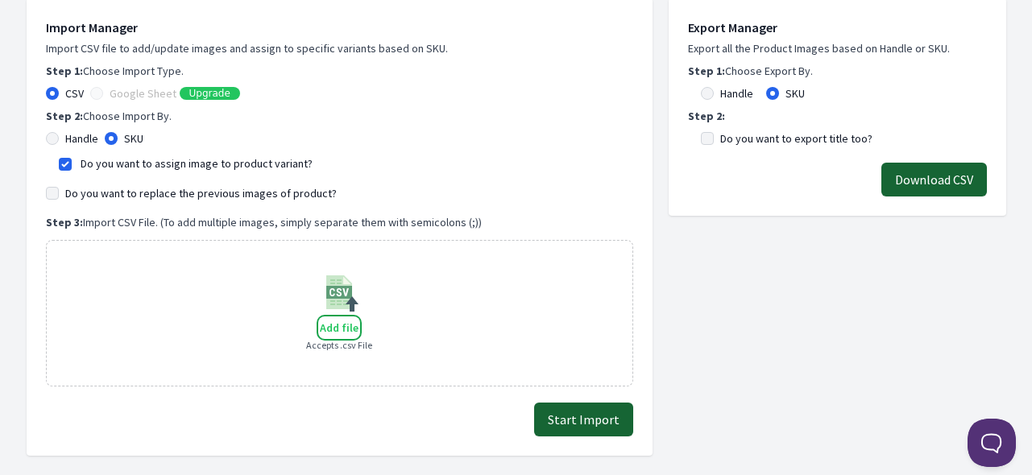
type input "C:\fakepath\export_variant_929.csv"
click at [604, 424] on button "Start Import" at bounding box center [583, 420] width 99 height 34
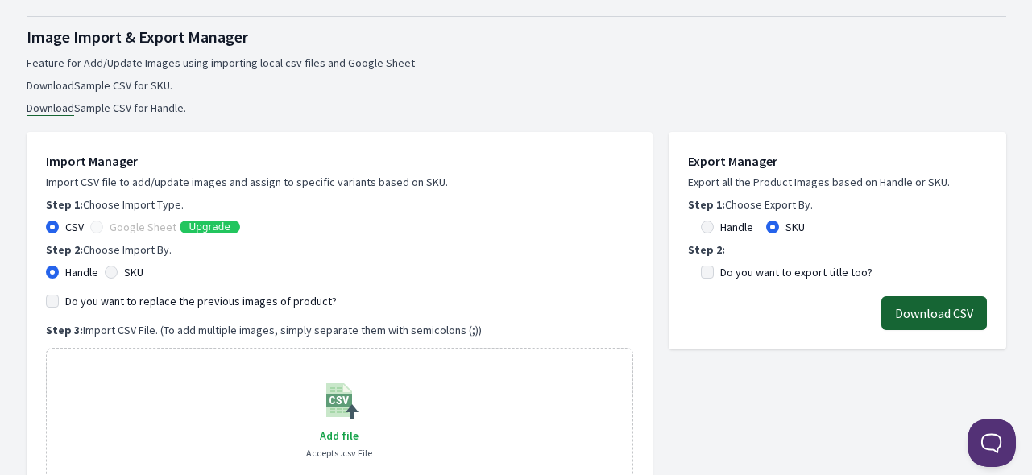
scroll to position [322, 0]
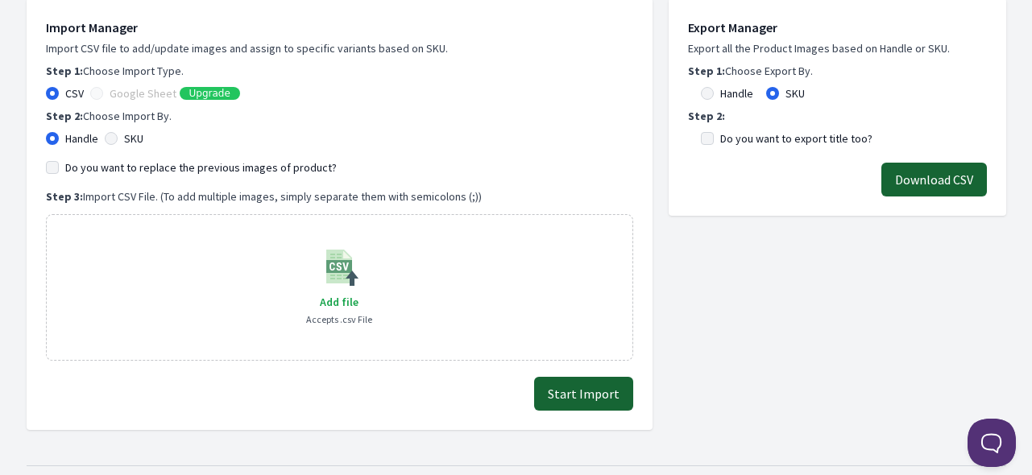
click at [122, 135] on div "SKU" at bounding box center [124, 138] width 39 height 16
click at [113, 135] on input "SKU" at bounding box center [111, 138] width 13 height 13
radio input "true"
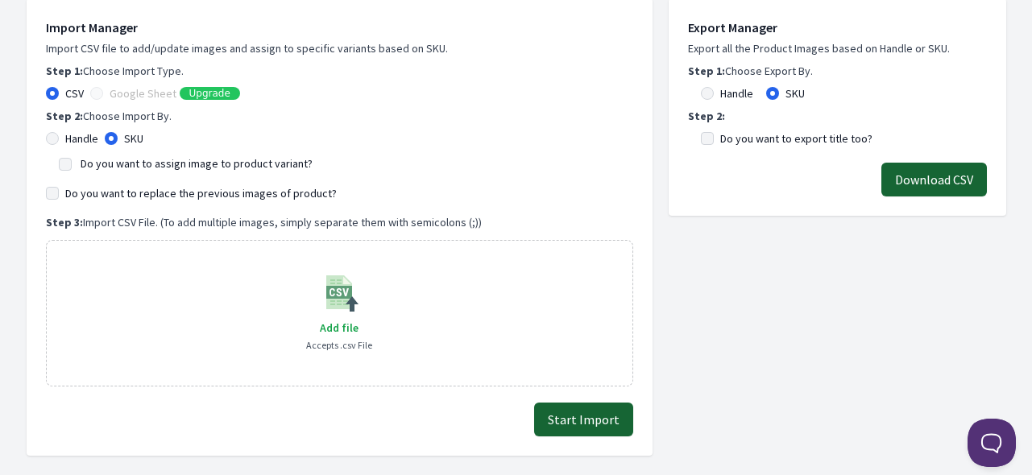
click at [115, 160] on label "Do you want to assign image to product variant?" at bounding box center [197, 163] width 232 height 14
click at [72, 160] on input "Do you want to assign image to product variant?" at bounding box center [65, 164] width 13 height 13
checkbox input "true"
click at [336, 324] on span "Add file" at bounding box center [339, 328] width 39 height 14
click at [358, 318] on input "Add file" at bounding box center [358, 317] width 1 height 1
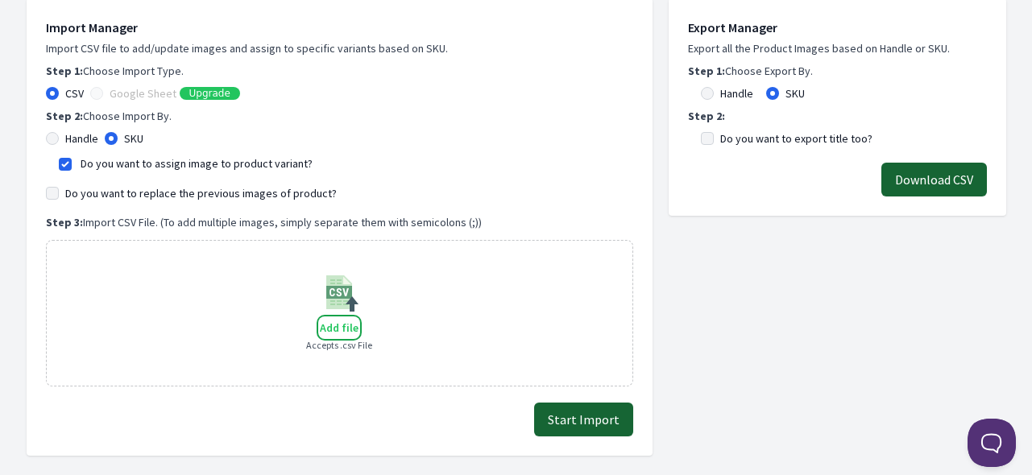
type input "C:\fakepath\export_variant_929.csv"
click at [570, 414] on button "Start Import" at bounding box center [583, 420] width 99 height 34
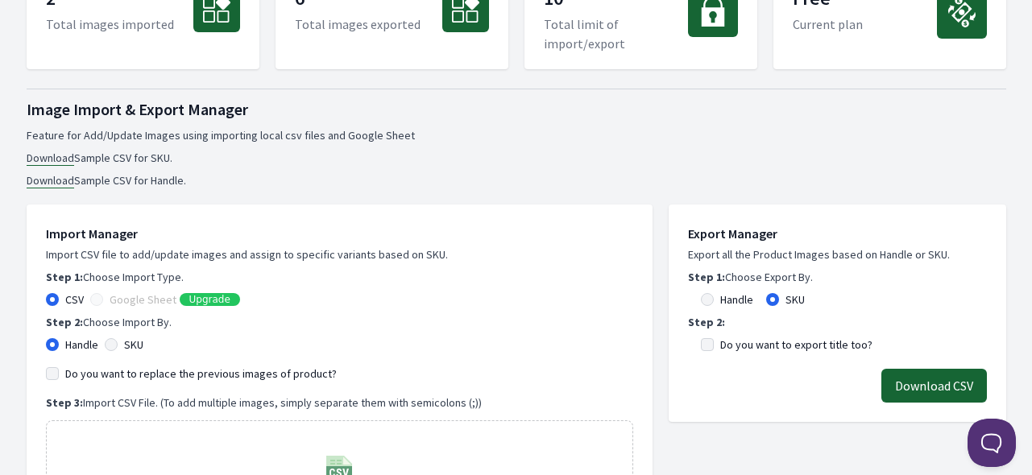
scroll to position [403, 0]
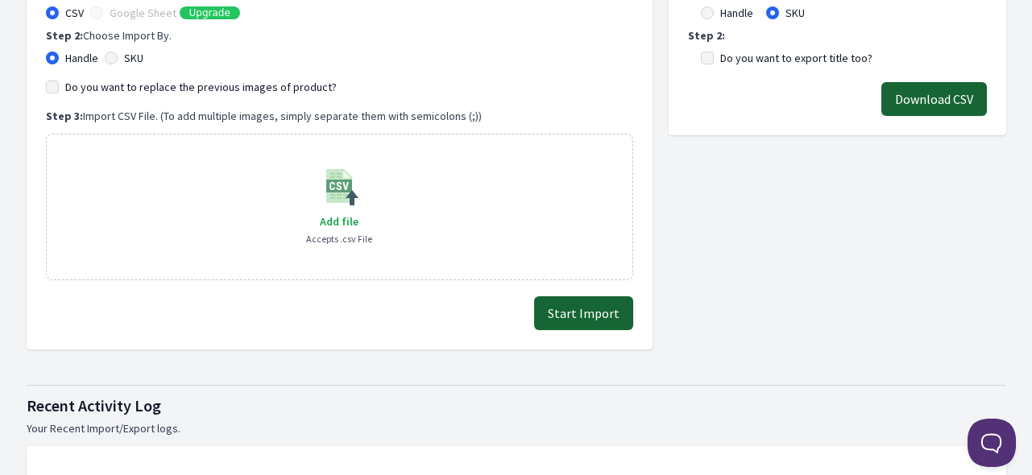
click at [128, 54] on label "SKU" at bounding box center [133, 58] width 19 height 16
click at [118, 54] on input "SKU" at bounding box center [111, 58] width 13 height 13
radio input "true"
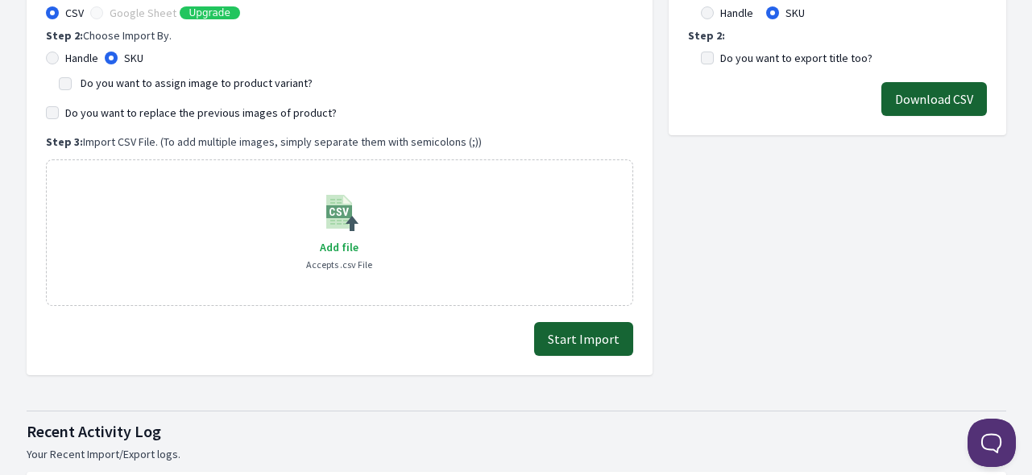
click at [142, 82] on label "Do you want to assign image to product variant?" at bounding box center [197, 83] width 232 height 14
click at [72, 82] on input "Do you want to assign image to product variant?" at bounding box center [65, 83] width 13 height 13
checkbox input "true"
click at [353, 241] on span "Add file" at bounding box center [339, 247] width 39 height 14
click at [358, 238] on input "Add file" at bounding box center [358, 237] width 1 height 1
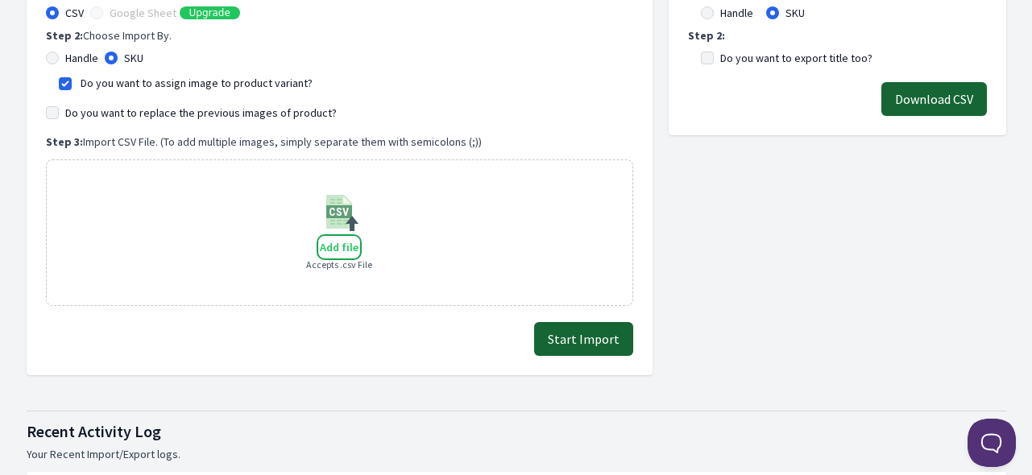
type input "C:\fakepath\export_variant_929.csv"
click at [573, 333] on button "Start Import" at bounding box center [583, 339] width 99 height 34
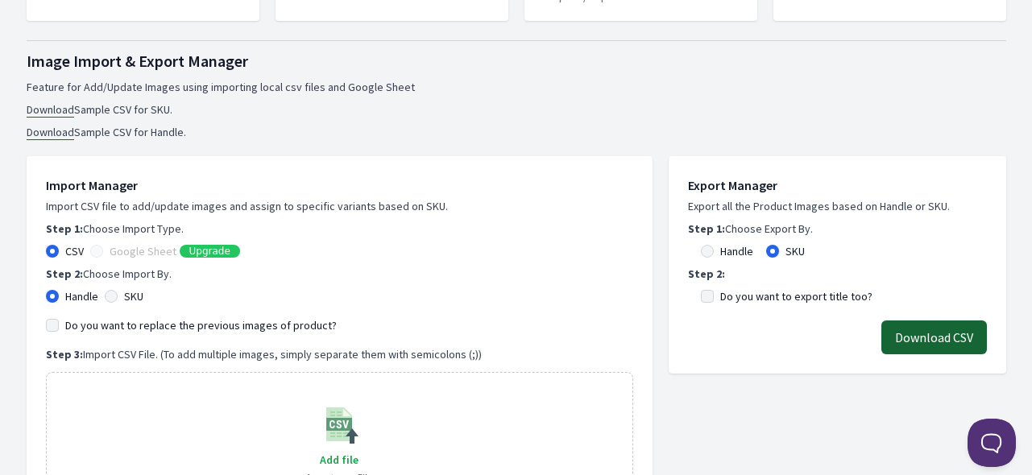
scroll to position [322, 0]
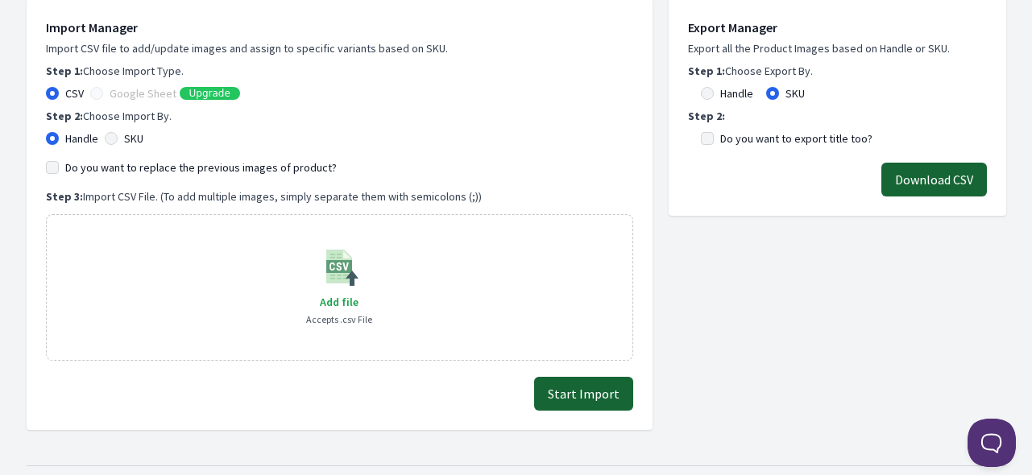
click at [135, 130] on label "SKU" at bounding box center [133, 138] width 19 height 16
click at [118, 132] on input "SKU" at bounding box center [111, 138] width 13 height 13
radio input "true"
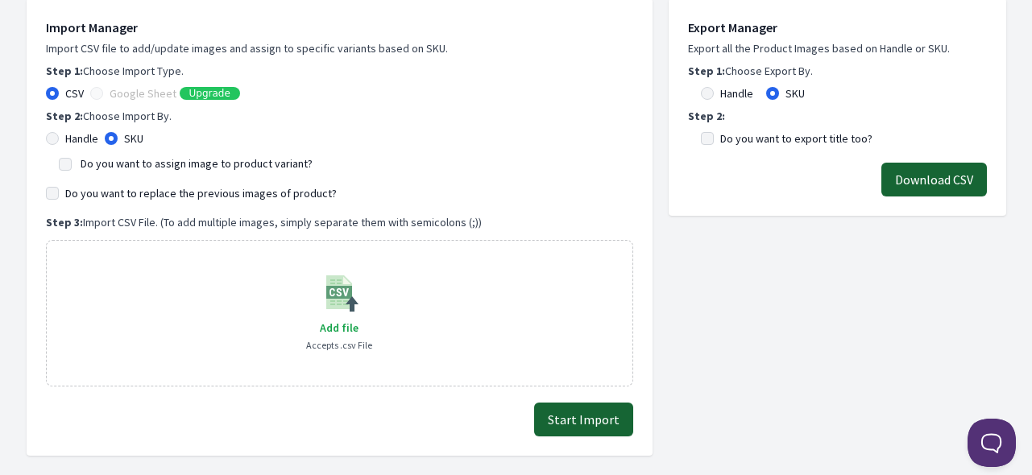
click at [164, 164] on label "Do you want to assign image to product variant?" at bounding box center [197, 163] width 232 height 14
click at [72, 164] on input "Do you want to assign image to product variant?" at bounding box center [65, 164] width 13 height 13
checkbox input "true"
click at [351, 319] on label "Add file" at bounding box center [339, 327] width 39 height 19
click at [358, 318] on input "Add file" at bounding box center [358, 317] width 1 height 1
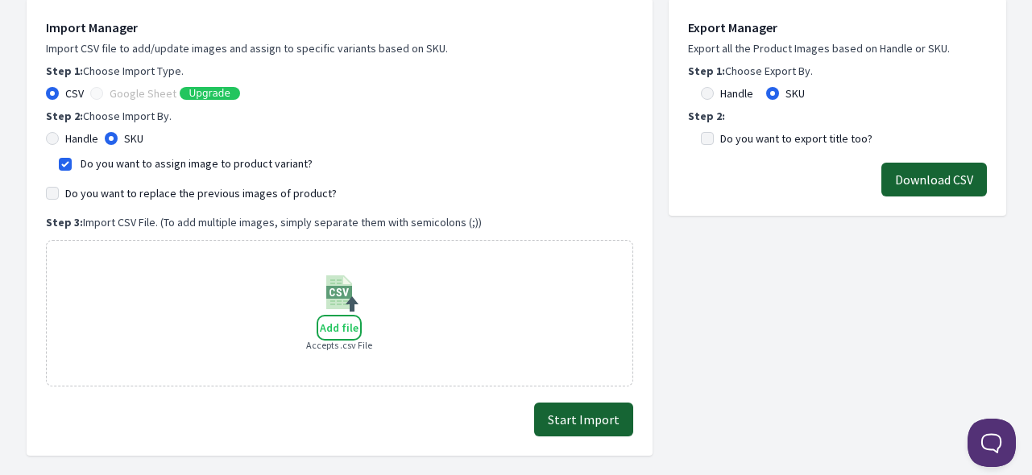
type input "C:\fakepath\export_variant_929.csv"
click at [623, 421] on button "Start Import" at bounding box center [583, 420] width 99 height 34
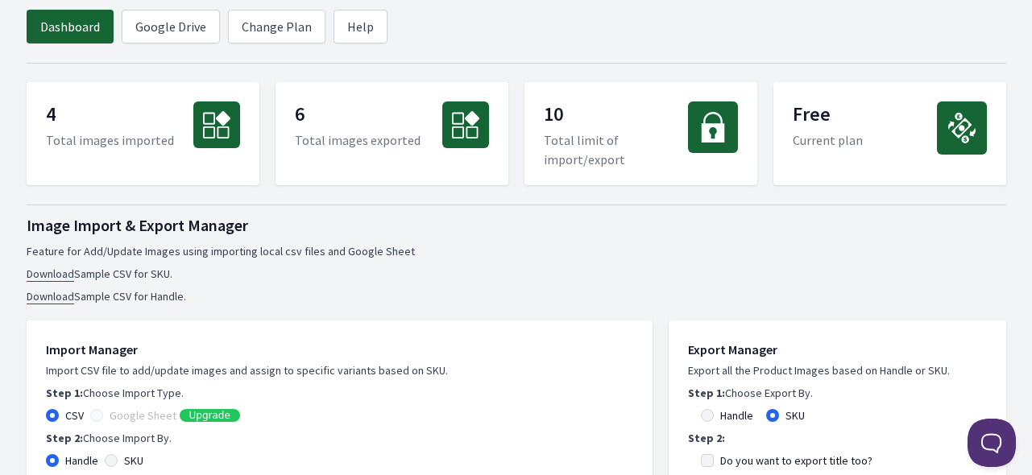
click at [129, 458] on label "SKU" at bounding box center [133, 461] width 19 height 16
click at [118, 458] on input "SKU" at bounding box center [111, 460] width 13 height 13
radio input "true"
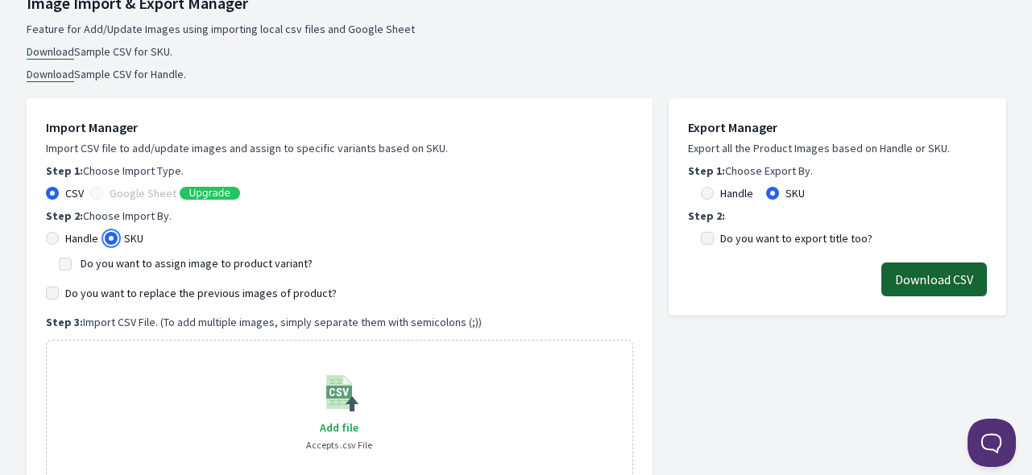
scroll to position [403, 0]
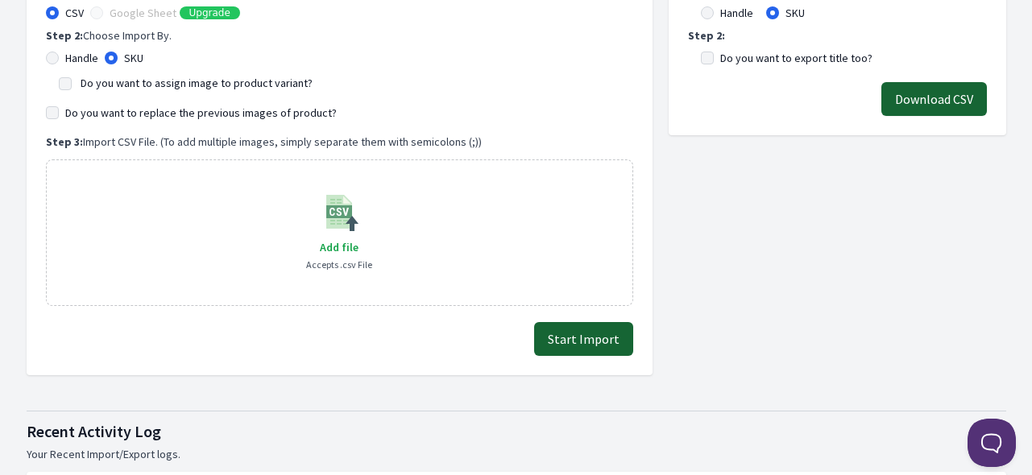
click at [111, 81] on label "Do you want to assign image to product variant?" at bounding box center [197, 83] width 232 height 14
click at [72, 81] on input "Do you want to assign image to product variant?" at bounding box center [65, 83] width 13 height 13
checkbox input "true"
click at [330, 244] on span "Add file" at bounding box center [339, 247] width 39 height 14
click at [358, 238] on input "Add file" at bounding box center [358, 237] width 1 height 1
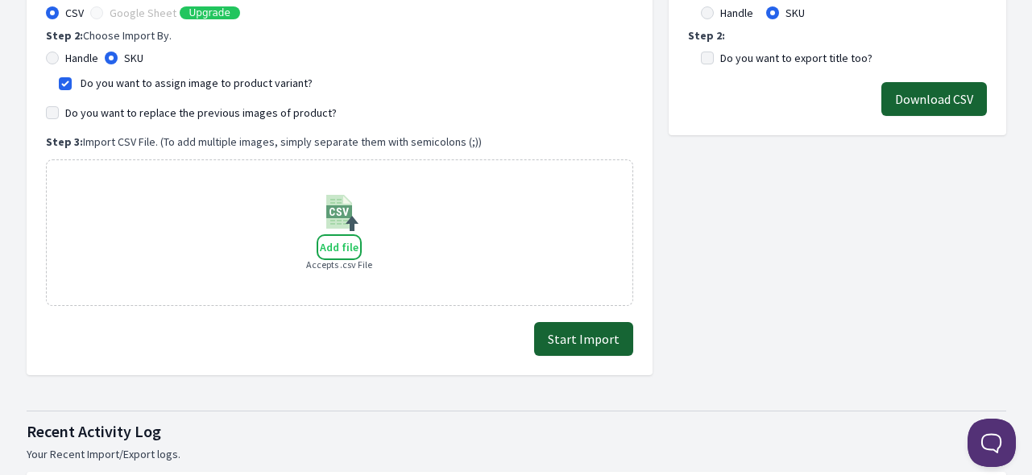
type input "C:\fakepath\export_variant_929.csv"
drag, startPoint x: 599, startPoint y: 350, endPoint x: 587, endPoint y: 340, distance: 16.0
click at [597, 346] on button "Start Import" at bounding box center [583, 339] width 99 height 34
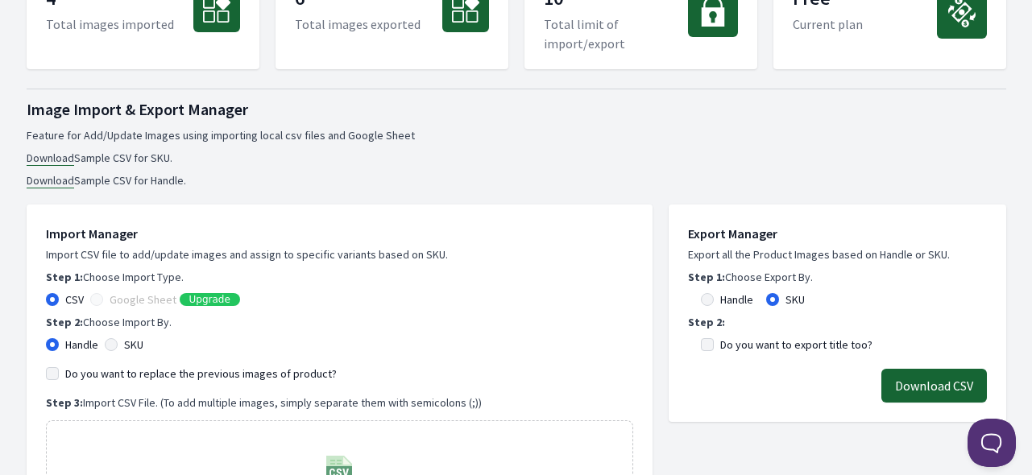
scroll to position [322, 0]
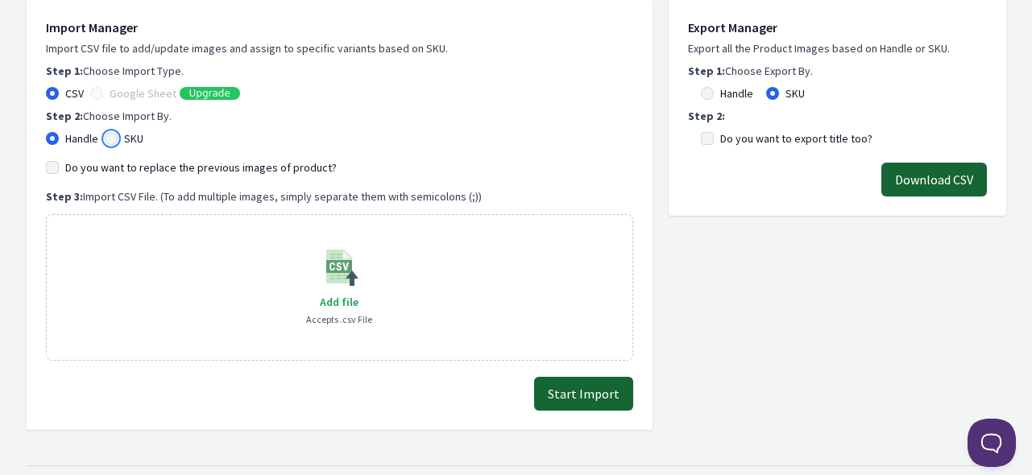
click at [114, 140] on input "SKU" at bounding box center [111, 138] width 13 height 13
radio input "true"
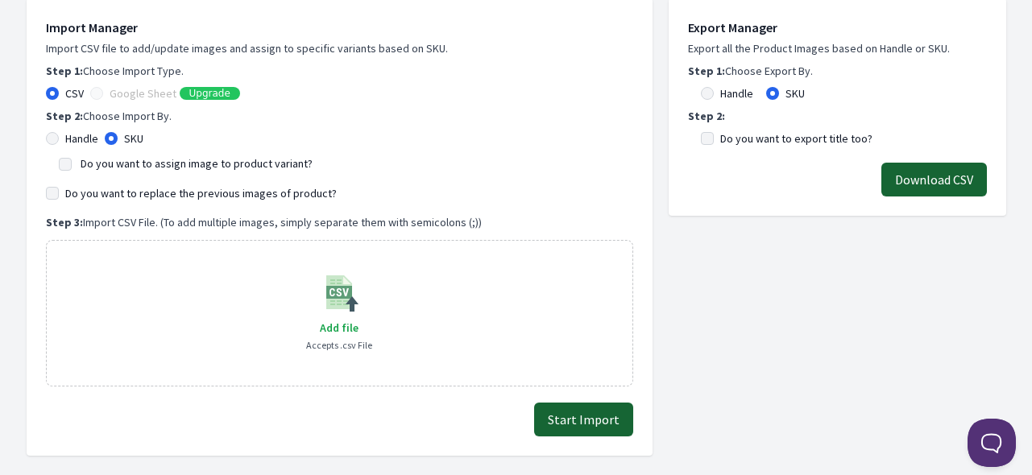
click at [147, 164] on label "Do you want to assign image to product variant?" at bounding box center [197, 163] width 232 height 14
click at [72, 164] on input "Do you want to assign image to product variant?" at bounding box center [65, 164] width 13 height 13
checkbox input "true"
click at [332, 328] on span "Add file" at bounding box center [339, 328] width 39 height 14
click at [358, 318] on input "Add file" at bounding box center [358, 317] width 1 height 1
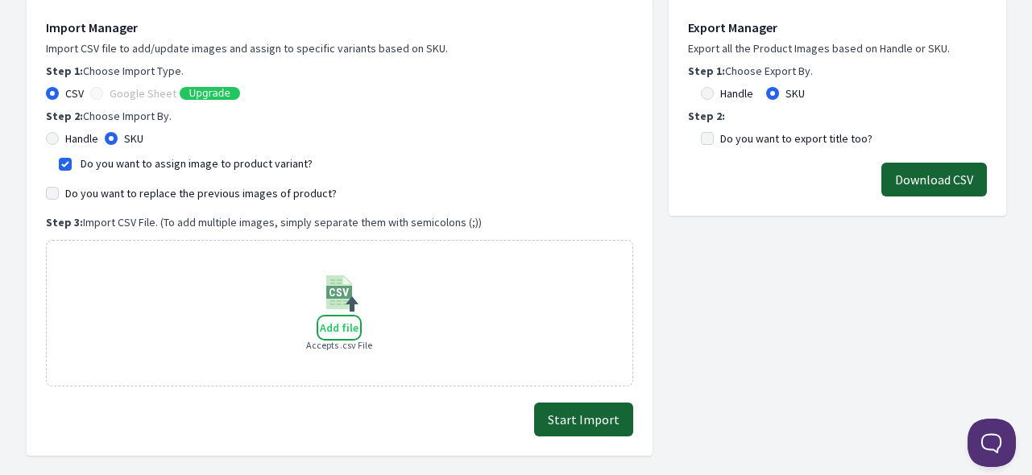
type input "C:\fakepath\export_variant_929.csv"
click at [598, 416] on button "Start Import" at bounding box center [583, 420] width 99 height 34
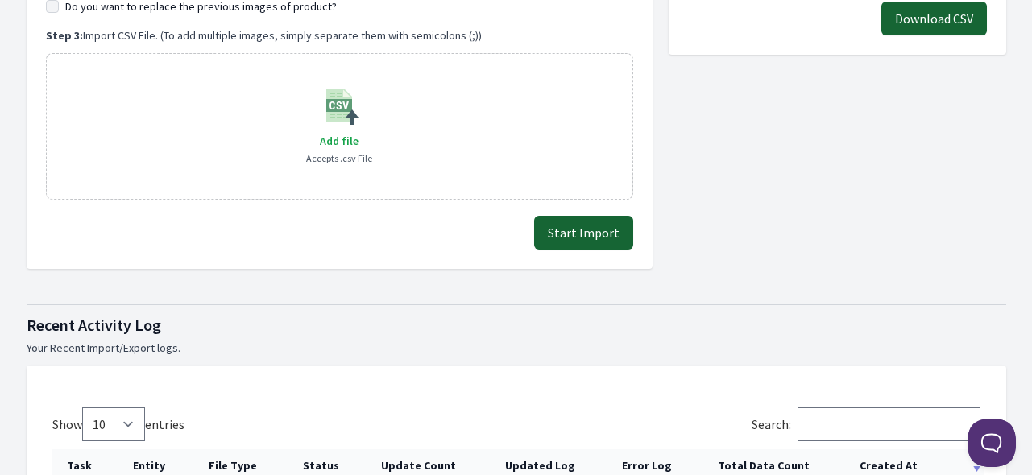
scroll to position [725, 0]
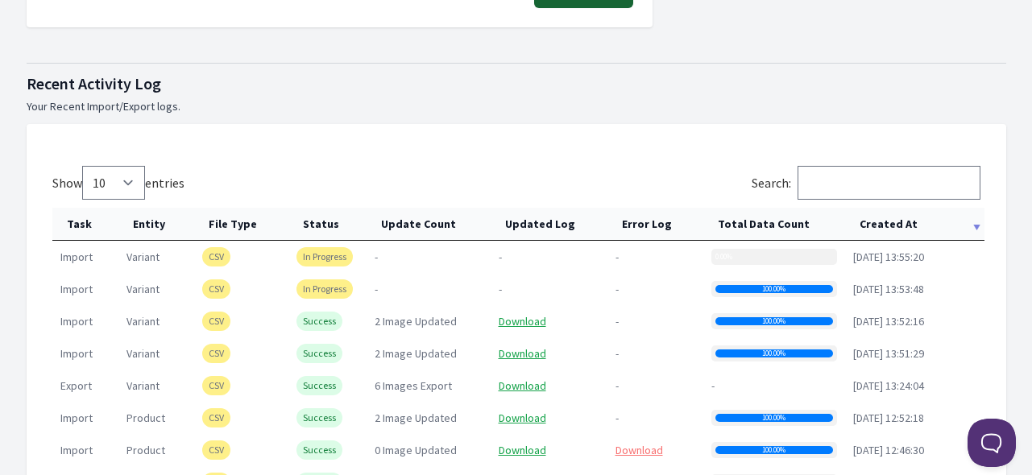
click at [888, 215] on th "Created At" at bounding box center [914, 224] width 139 height 33
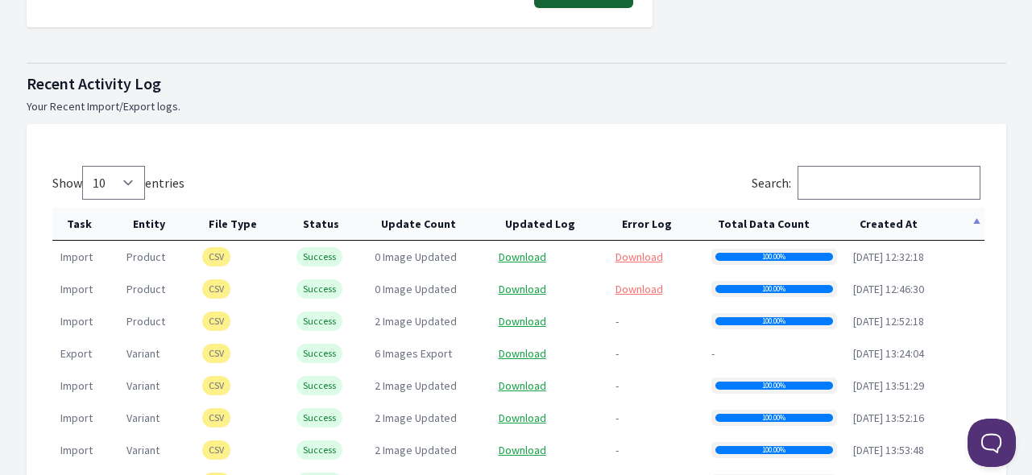
click at [888, 216] on th "Created At" at bounding box center [914, 224] width 139 height 33
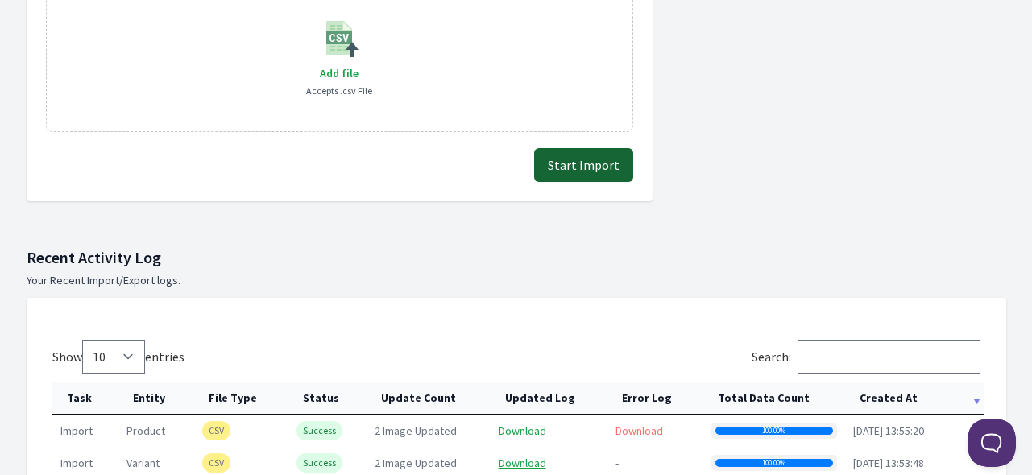
scroll to position [322, 0]
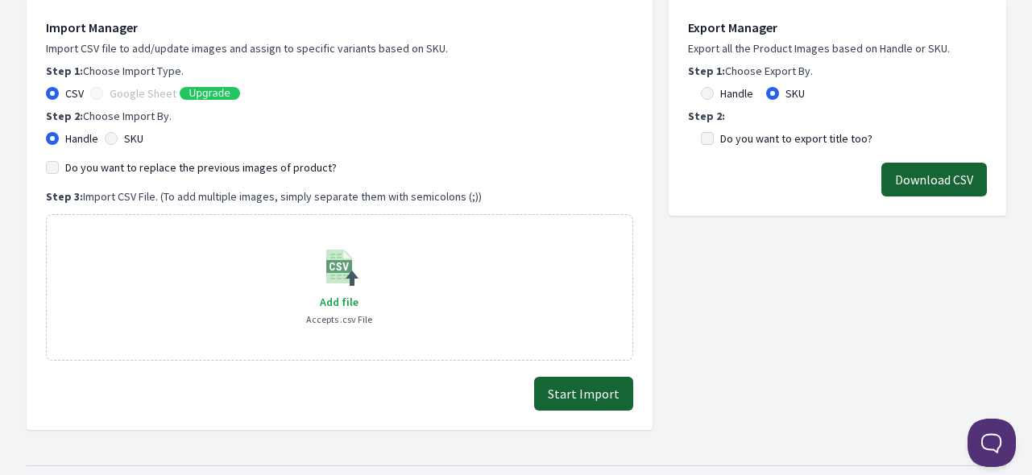
click at [123, 132] on div "SKU" at bounding box center [124, 138] width 39 height 16
click at [133, 135] on label "SKU" at bounding box center [133, 138] width 19 height 16
click at [118, 135] on input "SKU" at bounding box center [111, 138] width 13 height 13
radio input "true"
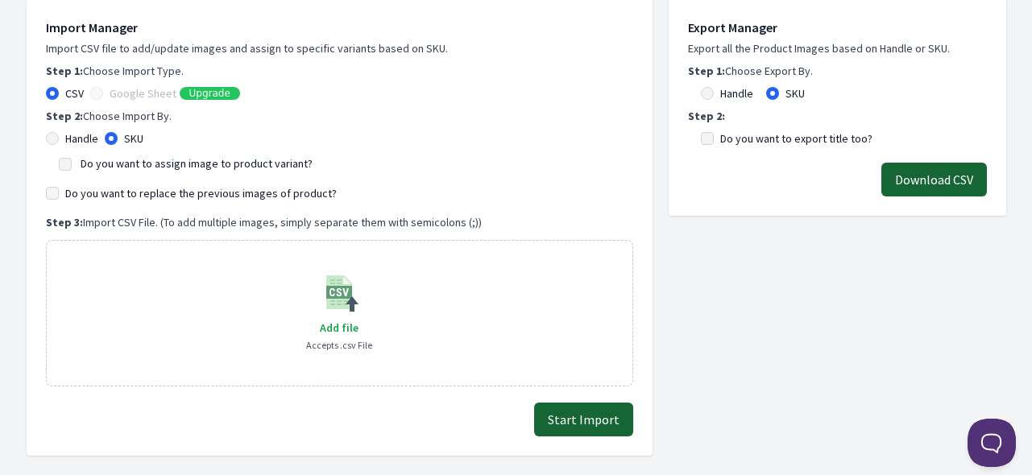
click at [131, 162] on label "Do you want to assign image to product variant?" at bounding box center [197, 163] width 232 height 14
click at [72, 162] on input "Do you want to assign image to product variant?" at bounding box center [65, 164] width 13 height 13
checkbox input "true"
click at [334, 327] on span "Add file" at bounding box center [339, 328] width 39 height 14
click at [358, 318] on input "Add file" at bounding box center [358, 317] width 1 height 1
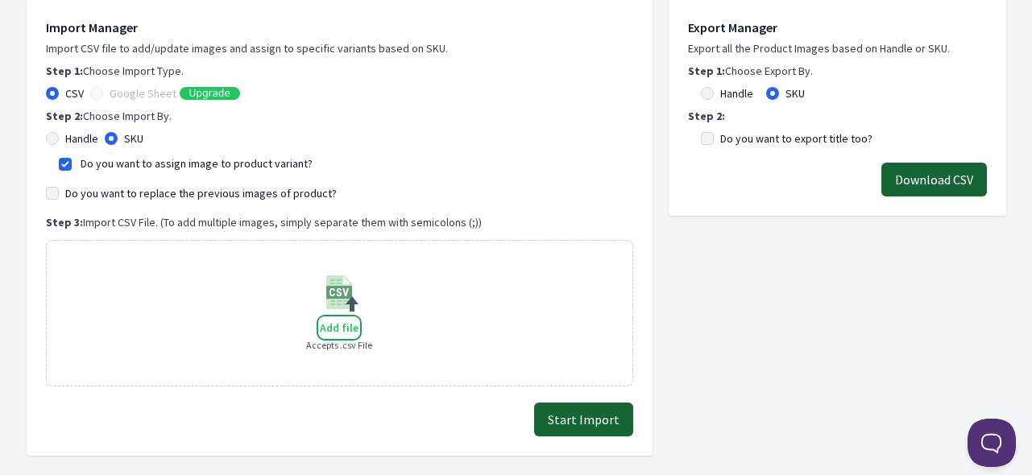
type input "C:\fakepath\export_variant_929.csv"
click at [576, 421] on button "Start Import" at bounding box center [583, 420] width 99 height 34
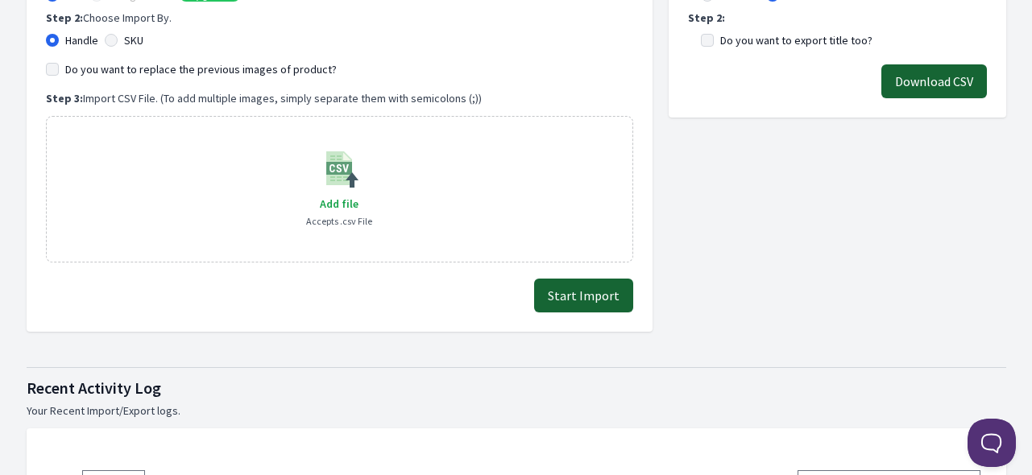
scroll to position [322, 0]
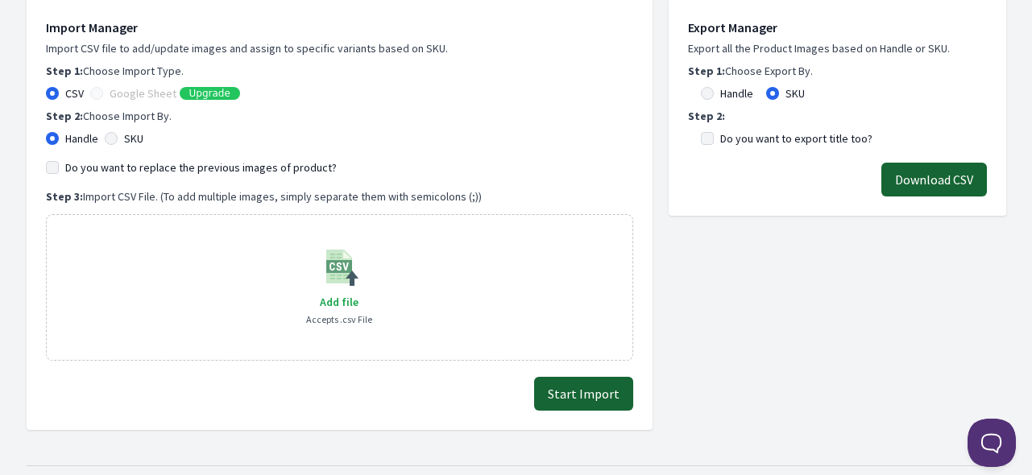
click at [135, 141] on label "SKU" at bounding box center [133, 138] width 19 height 16
click at [118, 141] on input "SKU" at bounding box center [111, 138] width 13 height 13
radio input "true"
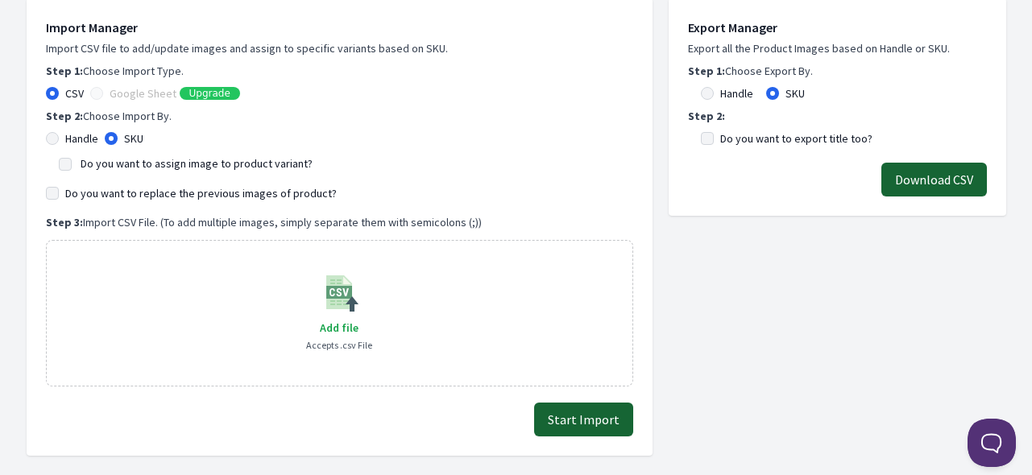
click at [143, 163] on label "Do you want to assign image to product variant?" at bounding box center [197, 163] width 232 height 14
click at [72, 163] on input "Do you want to assign image to product variant?" at bounding box center [65, 164] width 13 height 13
checkbox input "true"
click at [335, 325] on span "Add file" at bounding box center [339, 328] width 39 height 14
click at [358, 318] on input "Add file" at bounding box center [358, 317] width 1 height 1
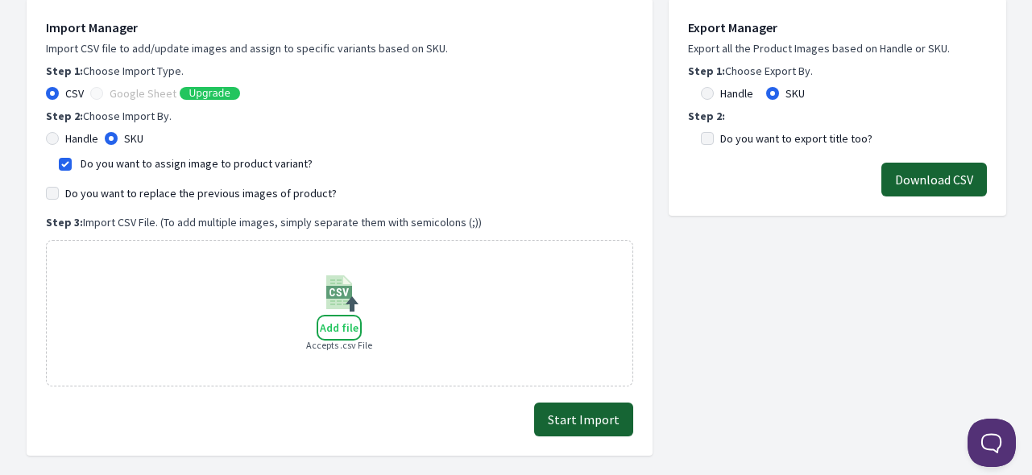
type input "C:\fakepath\export_variant_929.csv"
click at [615, 427] on button "Start Import" at bounding box center [583, 420] width 99 height 34
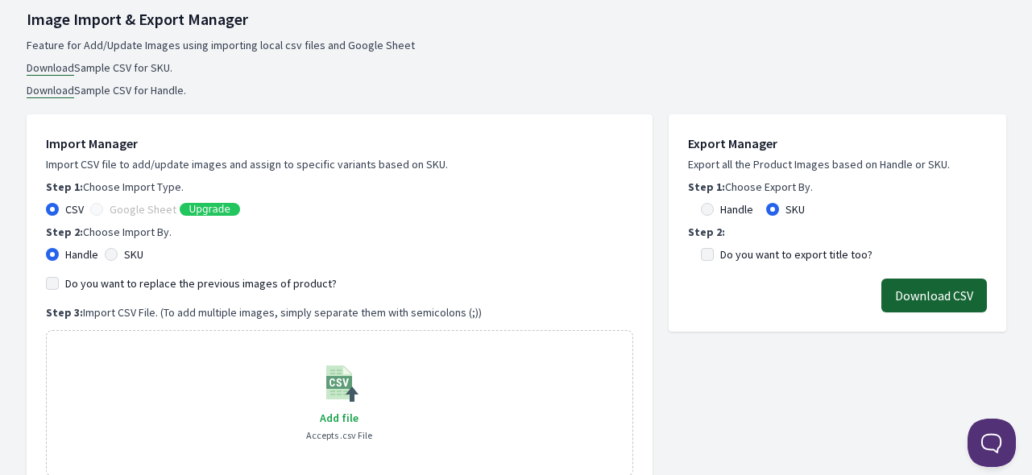
scroll to position [403, 0]
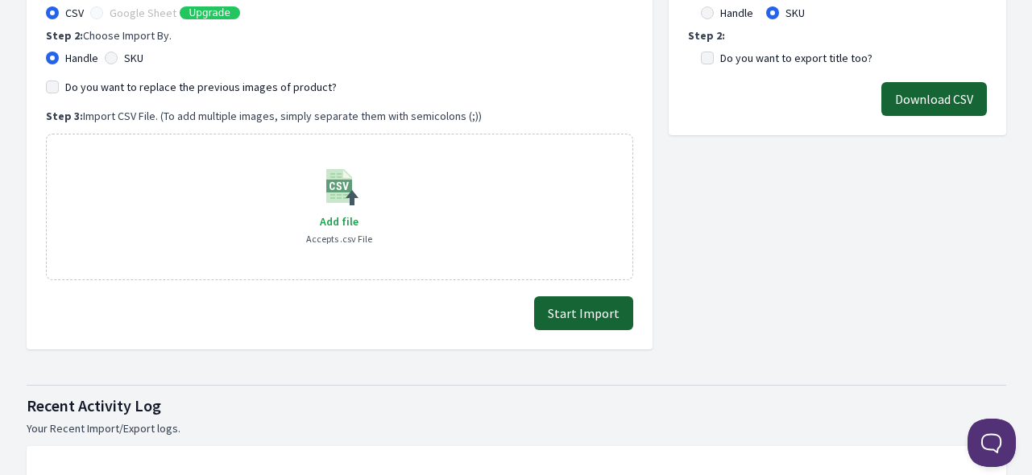
click at [126, 50] on label "SKU" at bounding box center [133, 58] width 19 height 16
click at [118, 52] on input "SKU" at bounding box center [111, 58] width 13 height 13
radio input "true"
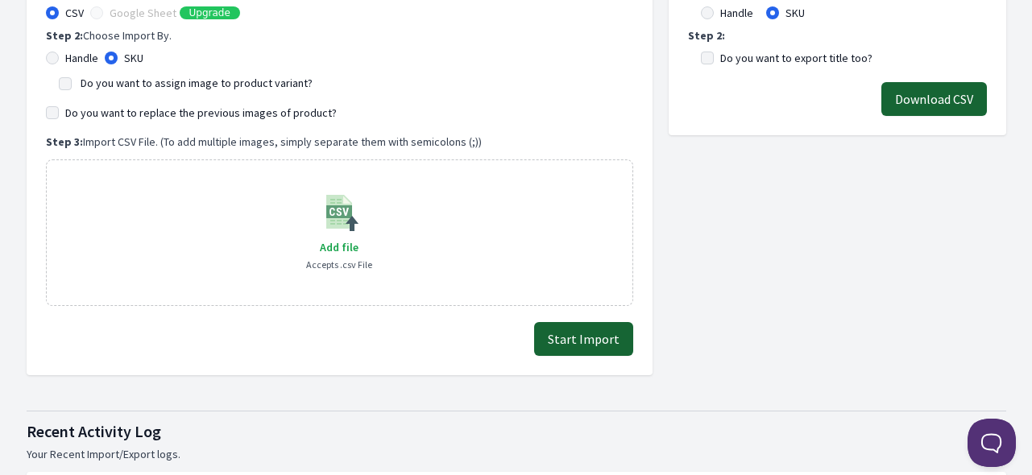
click at [139, 80] on label "Do you want to assign image to product variant?" at bounding box center [197, 83] width 232 height 14
click at [72, 80] on input "Do you want to assign image to product variant?" at bounding box center [65, 83] width 13 height 13
checkbox input "true"
click at [354, 247] on span "Add file" at bounding box center [339, 247] width 39 height 14
click at [342, 245] on span "Add file" at bounding box center [339, 247] width 39 height 14
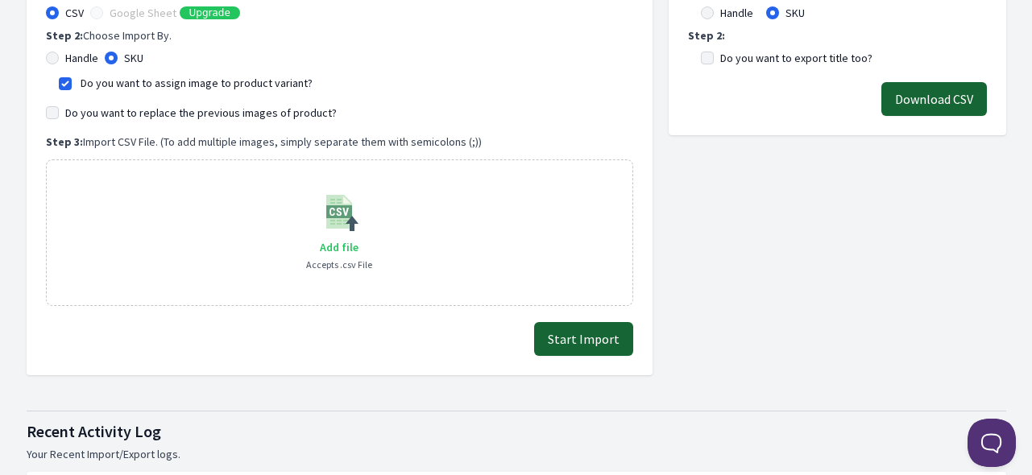
click at [358, 238] on input "Add file" at bounding box center [358, 237] width 1 height 1
type input "C:\fakepath\export_variant_929.csv"
click at [602, 337] on button "Start Import" at bounding box center [583, 339] width 99 height 34
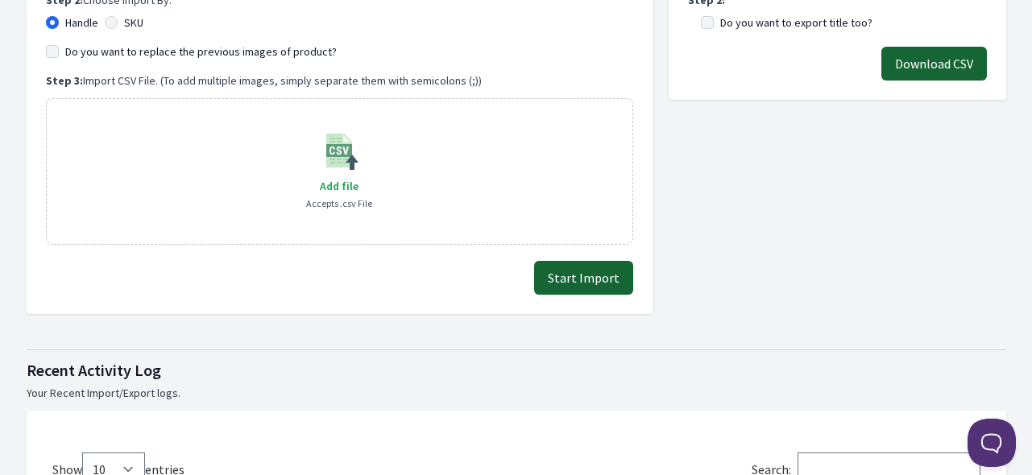
scroll to position [242, 0]
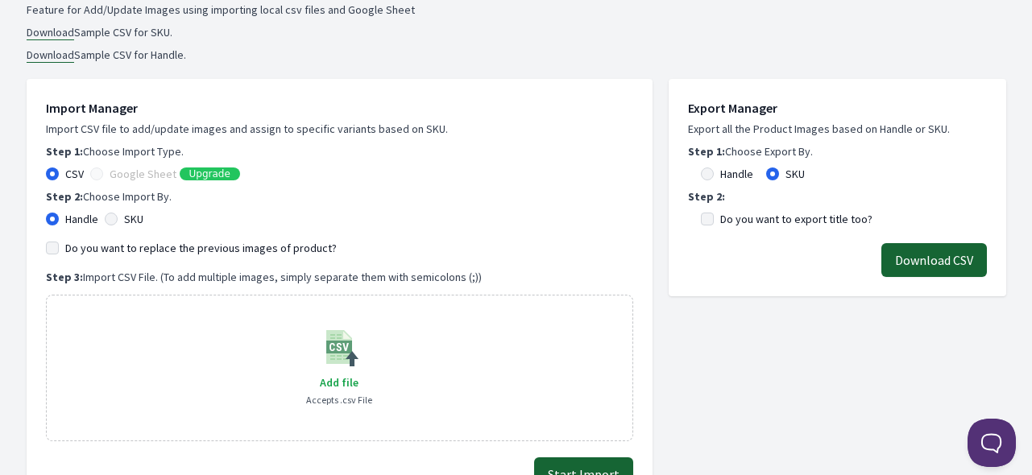
click at [143, 217] on label "SKU" at bounding box center [133, 219] width 19 height 16
click at [118, 217] on input "SKU" at bounding box center [111, 219] width 13 height 13
radio input "true"
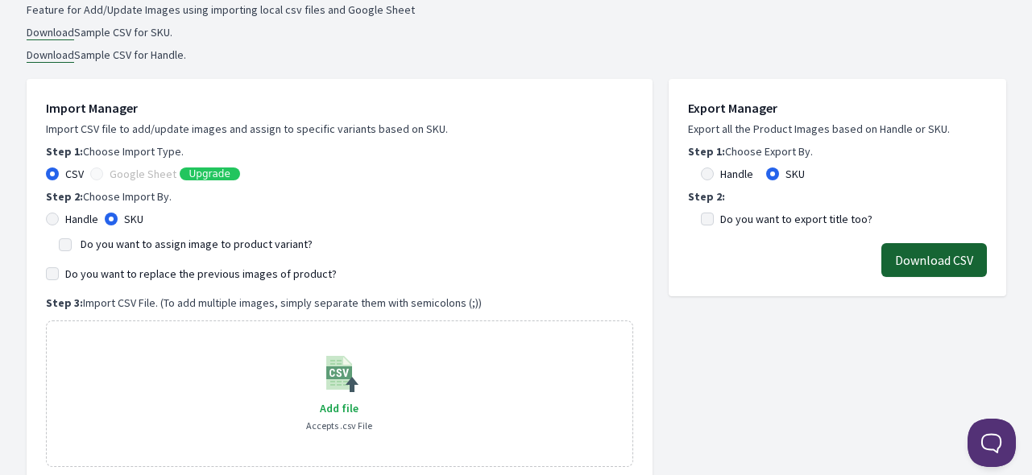
click at [142, 242] on label "Do you want to assign image to product variant?" at bounding box center [197, 244] width 232 height 14
click at [72, 242] on input "Do you want to assign image to product variant?" at bounding box center [65, 244] width 13 height 13
checkbox input "true"
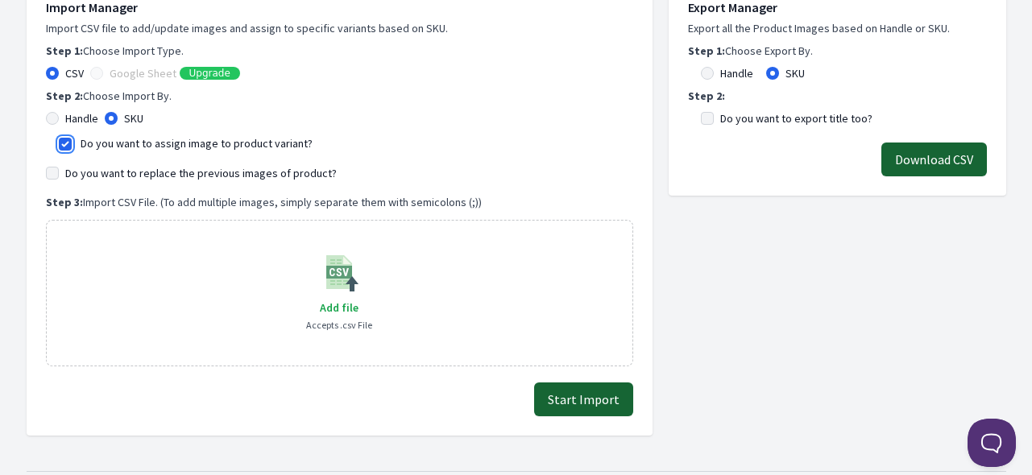
scroll to position [403, 0]
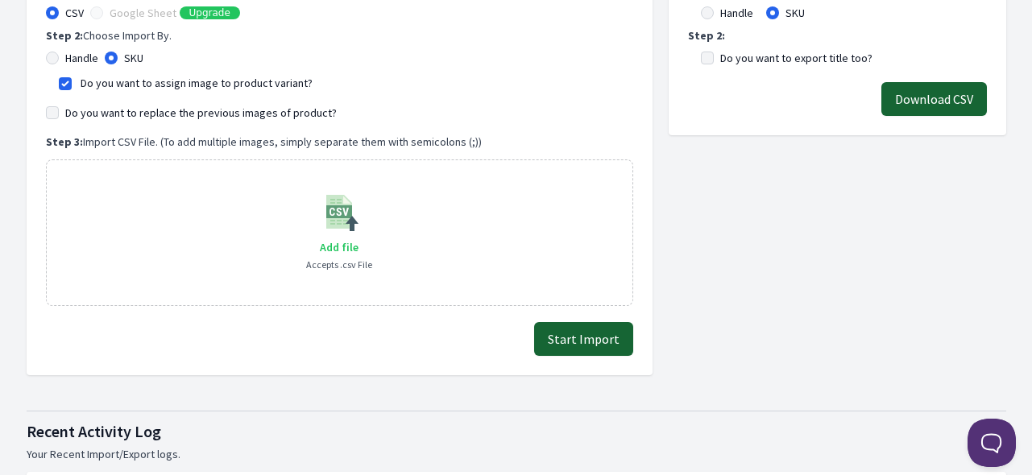
click at [345, 246] on span "Add file" at bounding box center [339, 247] width 39 height 14
click at [358, 238] on input "Add file" at bounding box center [358, 237] width 1 height 1
type input "C:\fakepath\export_variant_929.csv"
click at [607, 347] on button "Start Import" at bounding box center [583, 339] width 99 height 34
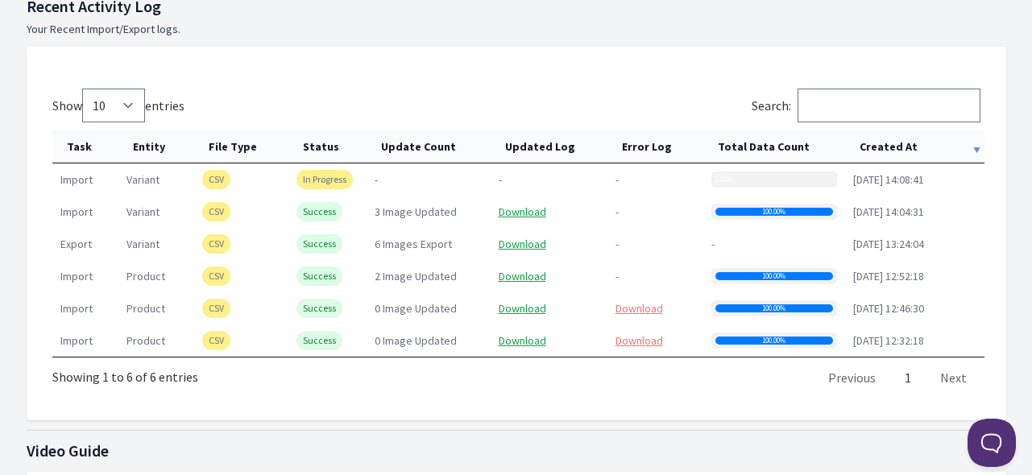
scroll to position [725, 0]
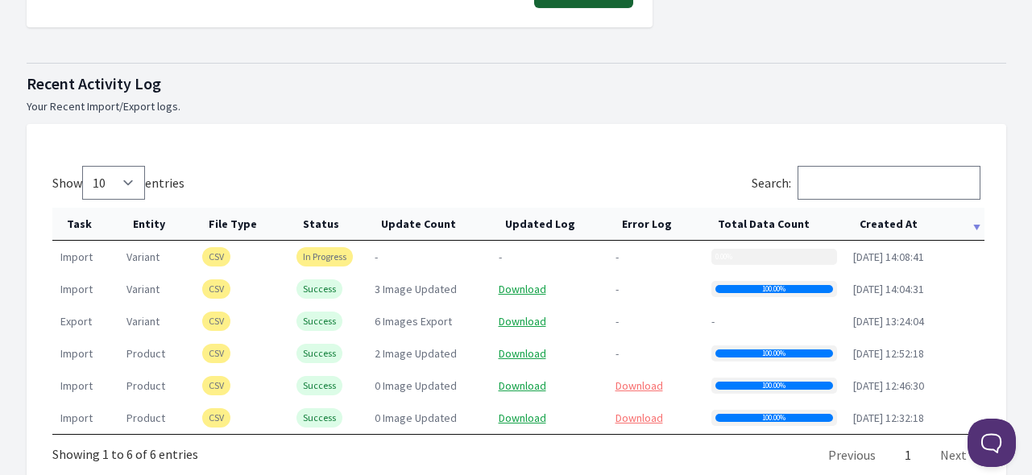
click at [890, 222] on th "Created At" at bounding box center [914, 224] width 139 height 33
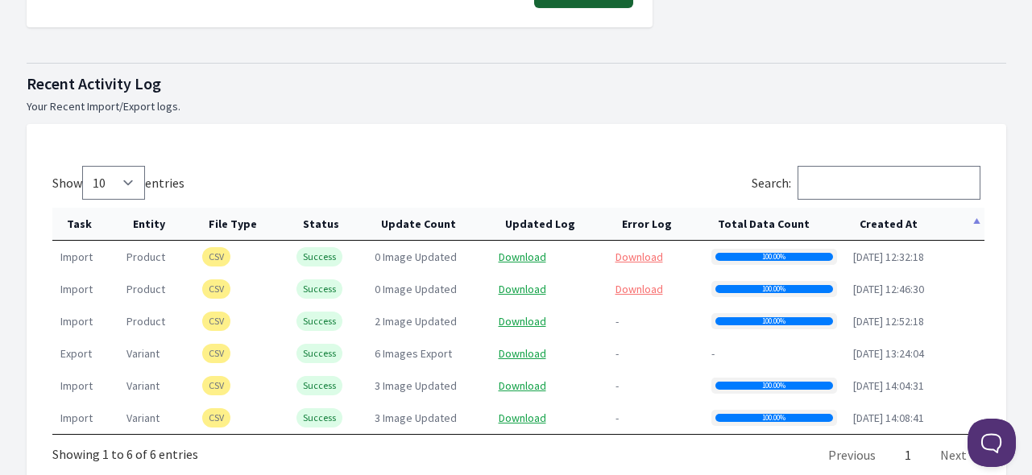
click at [890, 222] on th "Created At" at bounding box center [914, 224] width 139 height 33
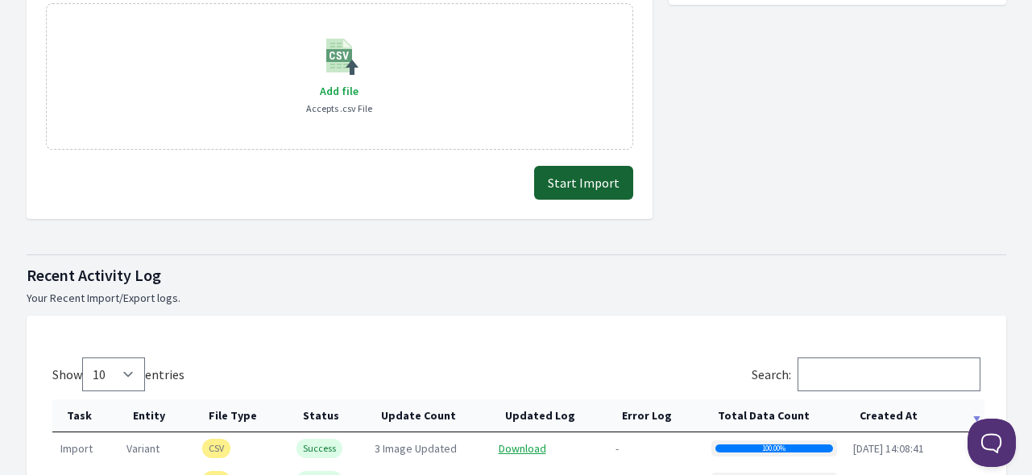
scroll to position [403, 0]
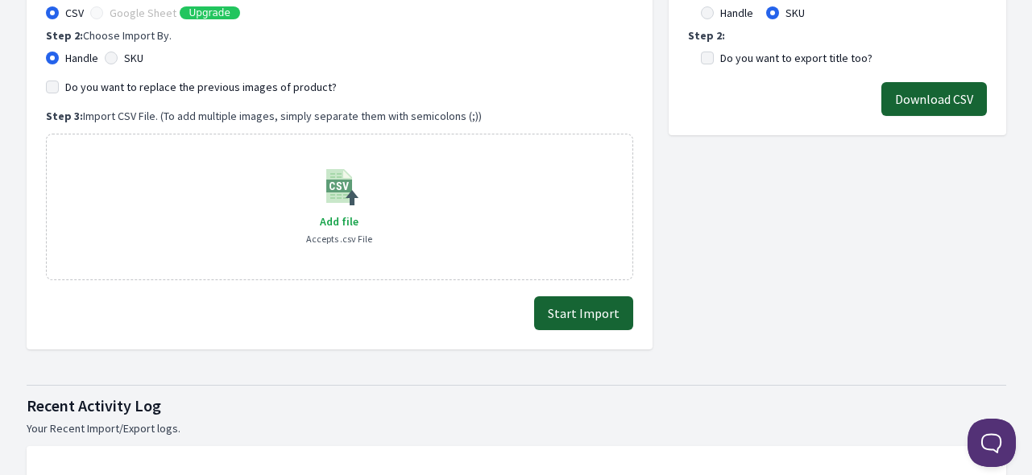
click at [125, 60] on label "SKU" at bounding box center [133, 58] width 19 height 16
click at [118, 60] on input "SKU" at bounding box center [111, 58] width 13 height 13
radio input "true"
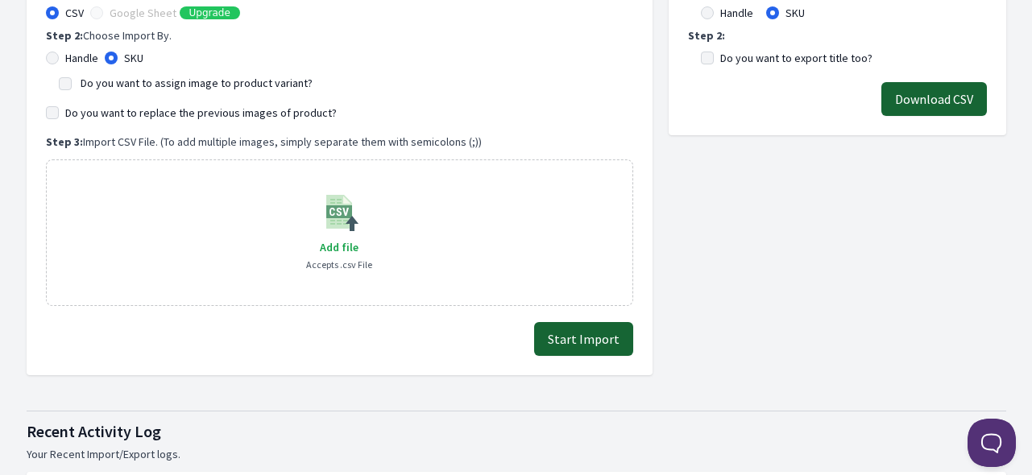
click at [135, 79] on label "Do you want to assign image to product variant?" at bounding box center [197, 83] width 232 height 14
click at [72, 79] on input "Do you want to assign image to product variant?" at bounding box center [65, 83] width 13 height 13
checkbox input "true"
click at [339, 241] on span "Add file" at bounding box center [339, 247] width 39 height 14
click at [358, 238] on input "Add file" at bounding box center [358, 237] width 1 height 1
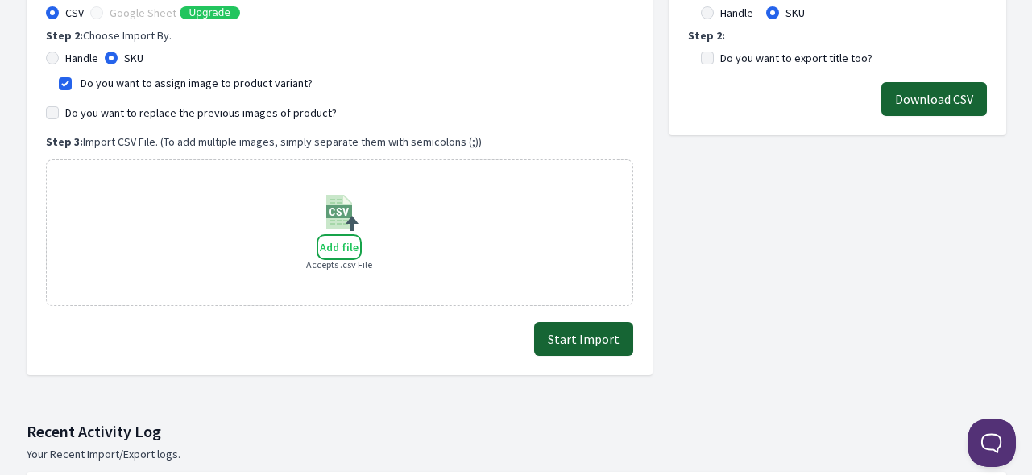
type input "C:\fakepath\export_variant_929.csv"
click at [580, 345] on button "Start Import" at bounding box center [583, 339] width 99 height 34
